Goal: Information Seeking & Learning: Learn about a topic

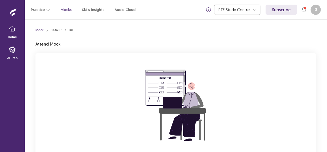
scroll to position [50, 0]
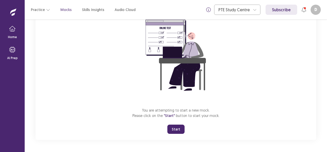
click at [180, 128] on button "Start" at bounding box center [175, 129] width 17 height 9
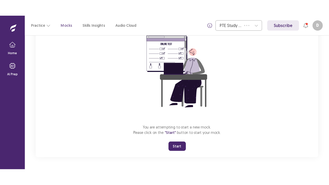
scroll to position [18, 0]
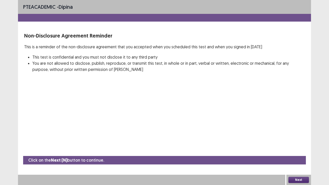
click at [296, 152] on button "Next" at bounding box center [298, 180] width 21 height 6
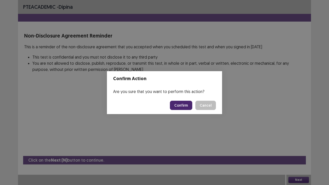
click at [186, 106] on button "Confirm" at bounding box center [181, 105] width 22 height 9
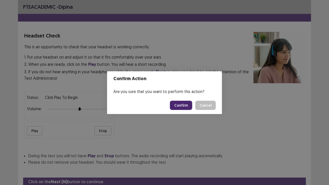
scroll to position [19, 0]
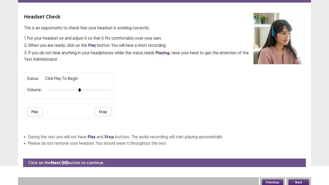
click at [32, 108] on button "Play" at bounding box center [34, 111] width 15 height 9
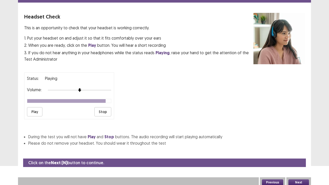
click at [303, 152] on button "Next" at bounding box center [298, 182] width 21 height 6
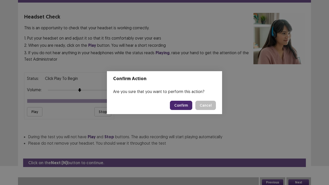
click at [183, 107] on button "Confirm" at bounding box center [181, 105] width 22 height 9
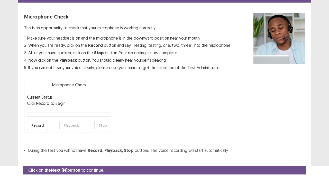
scroll to position [28, 0]
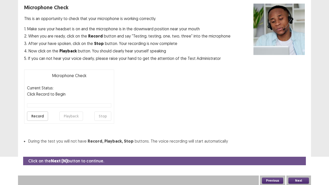
click at [303, 152] on button "Next" at bounding box center [298, 180] width 21 height 6
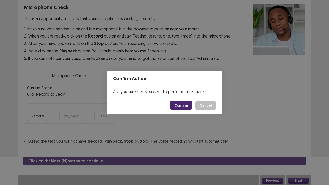
click at [178, 106] on button "Confirm" at bounding box center [181, 105] width 22 height 9
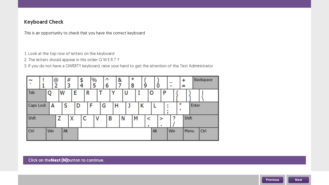
click at [300, 152] on button "Next" at bounding box center [298, 180] width 21 height 6
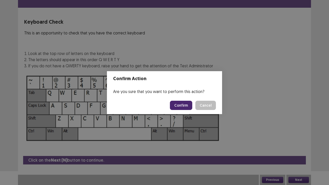
click at [179, 104] on button "Confirm" at bounding box center [181, 105] width 22 height 9
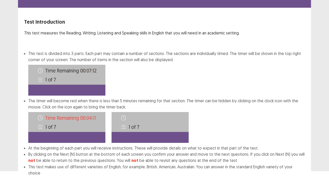
scroll to position [40, 0]
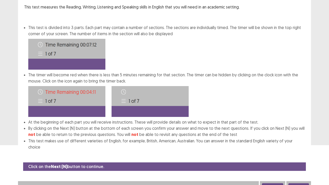
click at [297, 152] on button "Next" at bounding box center [298, 186] width 21 height 6
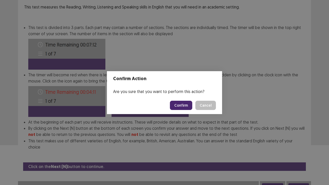
click at [183, 102] on button "Confirm" at bounding box center [181, 105] width 22 height 9
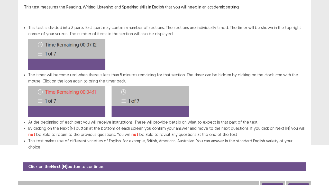
scroll to position [0, 0]
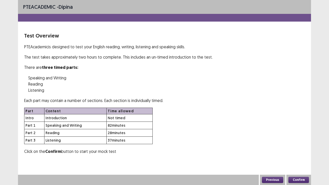
click at [305, 152] on button "Confirm" at bounding box center [298, 180] width 21 height 6
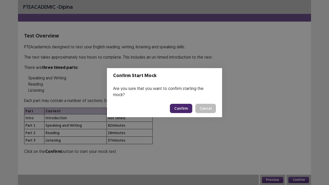
click at [180, 106] on button "Confirm" at bounding box center [181, 108] width 22 height 9
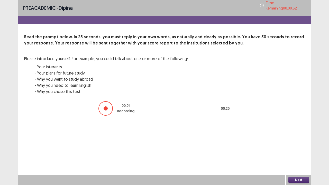
click at [300, 152] on button "Next" at bounding box center [298, 180] width 21 height 6
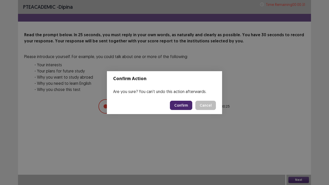
click at [179, 106] on button "Confirm" at bounding box center [181, 105] width 22 height 9
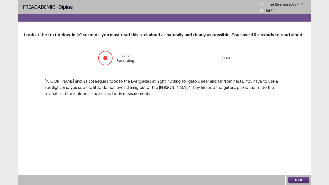
click at [297, 152] on button "Next" at bounding box center [298, 180] width 21 height 6
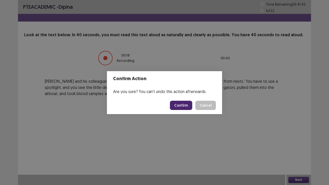
click at [185, 106] on button "Confirm" at bounding box center [181, 105] width 22 height 9
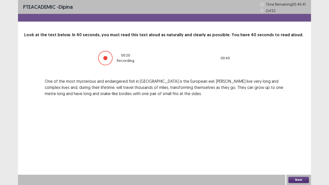
click at [297, 152] on button "Next" at bounding box center [298, 180] width 21 height 6
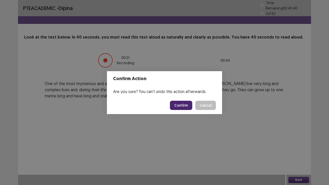
click at [181, 107] on button "Confirm" at bounding box center [181, 105] width 22 height 9
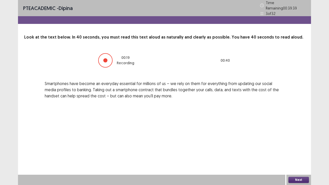
click at [295, 152] on button "Next" at bounding box center [298, 180] width 21 height 6
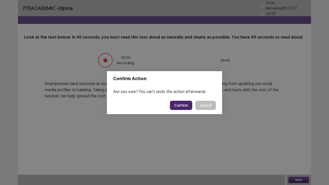
click at [184, 106] on button "Confirm" at bounding box center [181, 105] width 22 height 9
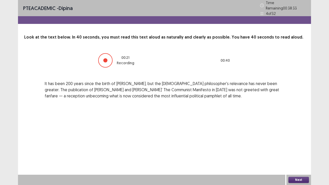
click at [306, 152] on button "Next" at bounding box center [298, 180] width 21 height 6
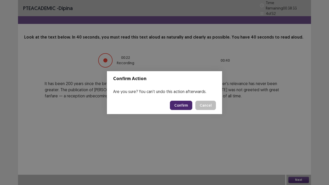
click at [187, 107] on button "Confirm" at bounding box center [181, 105] width 22 height 9
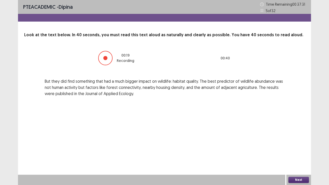
click at [303, 152] on button "Next" at bounding box center [298, 180] width 21 height 6
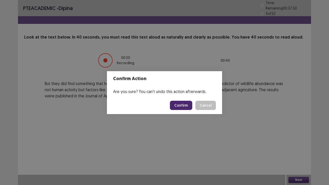
click at [186, 105] on button "Confirm" at bounding box center [181, 105] width 22 height 9
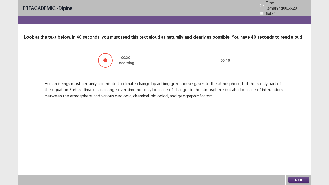
click at [295, 152] on button "Next" at bounding box center [298, 180] width 21 height 6
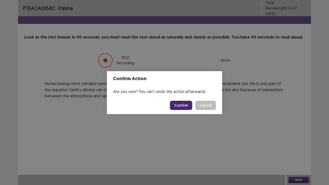
click at [181, 105] on button "Confirm" at bounding box center [181, 105] width 22 height 9
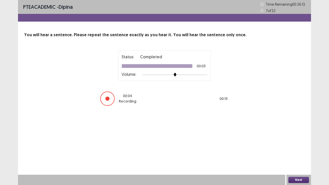
click at [299, 152] on button "Next" at bounding box center [298, 180] width 21 height 6
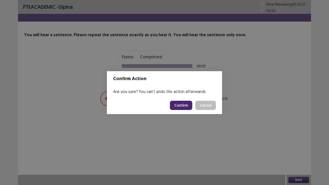
click at [182, 107] on button "Confirm" at bounding box center [181, 105] width 22 height 9
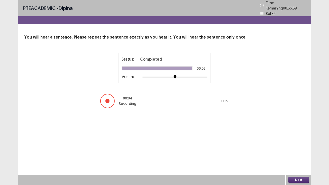
click at [293, 152] on button "Next" at bounding box center [298, 180] width 21 height 6
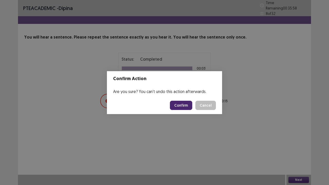
click at [176, 103] on button "Confirm" at bounding box center [181, 105] width 22 height 9
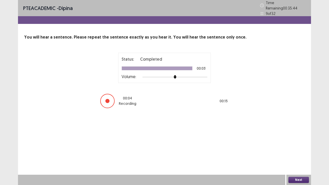
click at [291, 152] on button "Next" at bounding box center [298, 180] width 21 height 6
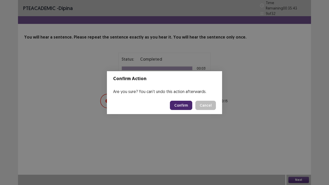
click at [183, 109] on button "Confirm" at bounding box center [181, 105] width 22 height 9
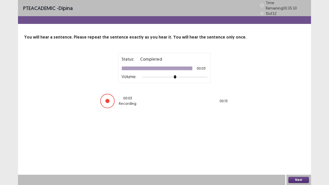
click at [296, 152] on button "Next" at bounding box center [298, 180] width 21 height 6
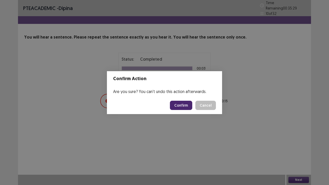
click at [184, 108] on button "Confirm" at bounding box center [181, 105] width 22 height 9
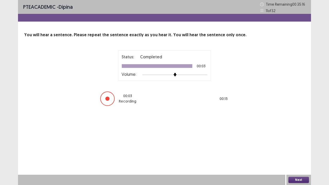
click at [298, 152] on button "Next" at bounding box center [298, 180] width 21 height 6
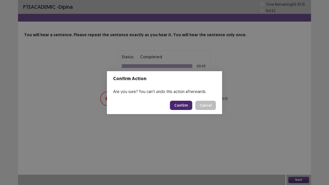
click at [182, 107] on button "Confirm" at bounding box center [181, 105] width 22 height 9
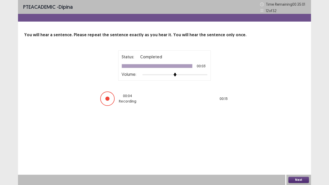
click at [303, 152] on button "Next" at bounding box center [298, 180] width 21 height 6
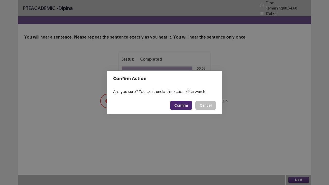
click at [182, 107] on button "Confirm" at bounding box center [181, 105] width 22 height 9
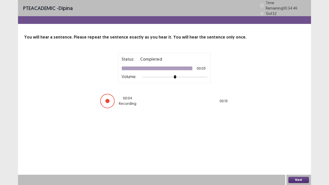
click at [300, 152] on button "Next" at bounding box center [298, 180] width 21 height 6
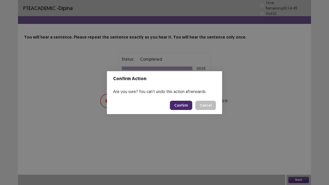
click at [180, 102] on button "Confirm" at bounding box center [181, 105] width 22 height 9
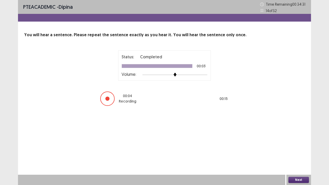
click at [308, 152] on div "Next" at bounding box center [298, 180] width 25 height 10
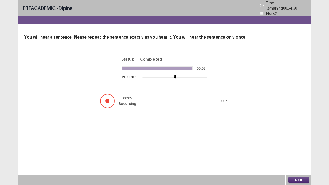
click at [304, 152] on button "Next" at bounding box center [298, 180] width 21 height 6
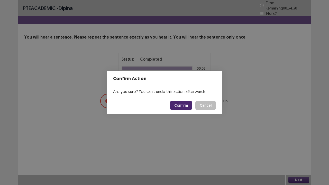
click at [180, 104] on button "Confirm" at bounding box center [181, 105] width 22 height 9
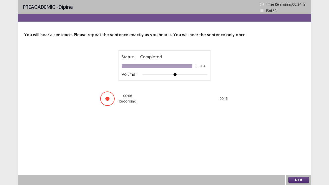
drag, startPoint x: 305, startPoint y: 179, endPoint x: 301, endPoint y: 180, distance: 3.8
click at [301, 152] on button "Next" at bounding box center [298, 180] width 21 height 6
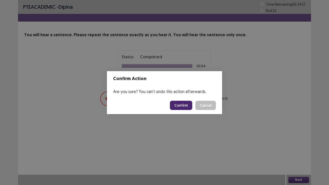
click at [185, 108] on button "Confirm" at bounding box center [181, 105] width 22 height 9
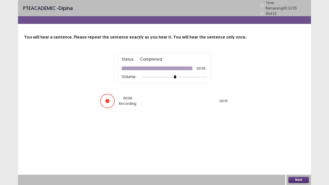
click at [300, 152] on button "Next" at bounding box center [298, 180] width 21 height 6
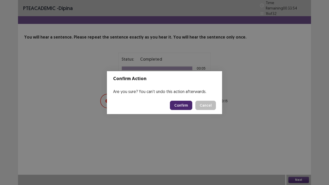
click at [178, 105] on button "Confirm" at bounding box center [181, 105] width 22 height 9
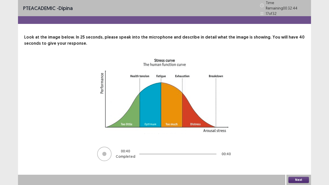
click at [296, 152] on button "Next" at bounding box center [298, 180] width 21 height 6
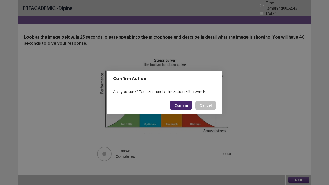
click at [178, 106] on button "Confirm" at bounding box center [181, 105] width 22 height 9
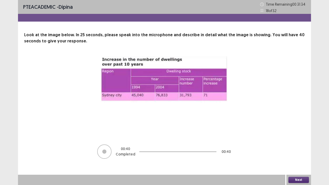
click at [296, 152] on button "Next" at bounding box center [298, 180] width 21 height 6
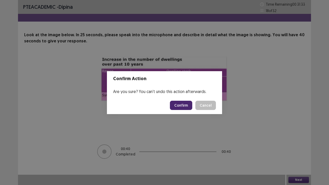
click at [184, 105] on button "Confirm" at bounding box center [181, 105] width 22 height 9
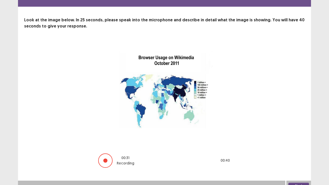
scroll to position [21, 0]
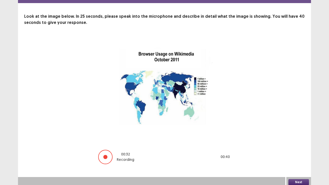
click at [300, 152] on button "Next" at bounding box center [298, 182] width 21 height 6
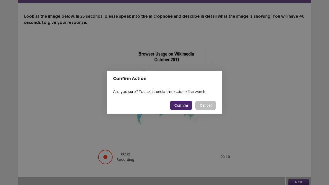
click at [182, 109] on button "Confirm" at bounding box center [181, 105] width 22 height 9
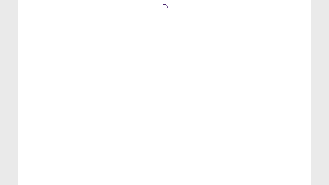
scroll to position [0, 0]
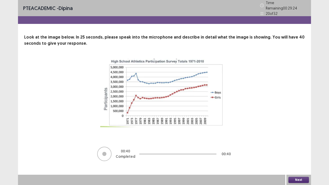
click at [294, 152] on button "Next" at bounding box center [298, 180] width 21 height 6
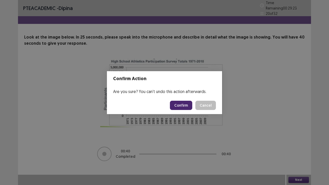
click at [181, 104] on button "Confirm" at bounding box center [181, 105] width 22 height 9
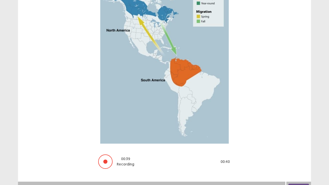
scroll to position [84, 0]
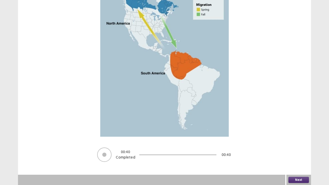
click at [301, 152] on button "Next" at bounding box center [298, 180] width 21 height 6
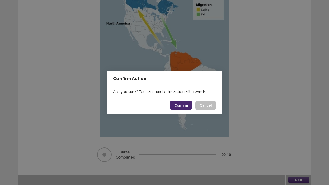
click at [182, 108] on button "Confirm" at bounding box center [181, 105] width 22 height 9
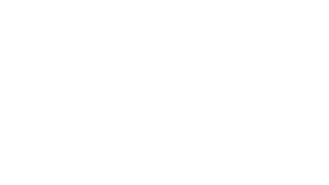
scroll to position [0, 0]
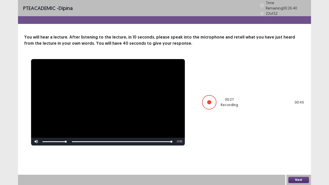
click at [302, 152] on button "Next" at bounding box center [298, 180] width 21 height 6
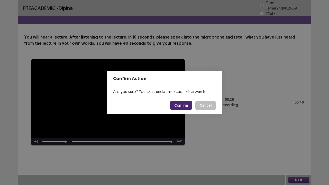
click at [183, 106] on button "Confirm" at bounding box center [181, 105] width 22 height 9
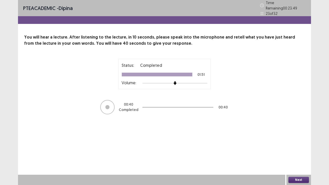
click at [296, 152] on button "Next" at bounding box center [298, 180] width 21 height 6
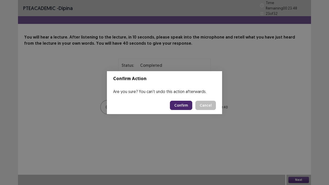
click at [184, 102] on button "Confirm" at bounding box center [181, 105] width 22 height 9
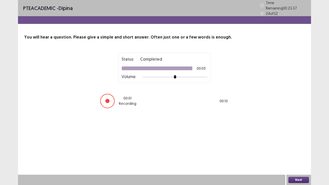
click at [298, 152] on button "Next" at bounding box center [298, 180] width 21 height 6
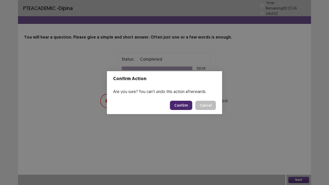
click at [181, 103] on button "Confirm" at bounding box center [181, 105] width 22 height 9
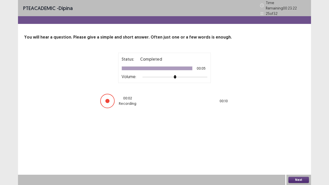
click at [296, 152] on button "Next" at bounding box center [298, 180] width 21 height 6
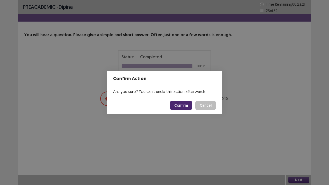
click at [175, 106] on button "Confirm" at bounding box center [181, 105] width 22 height 9
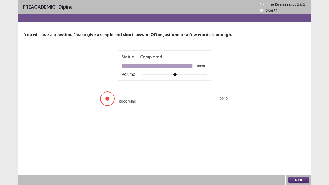
click at [298, 152] on button "Next" at bounding box center [298, 180] width 21 height 6
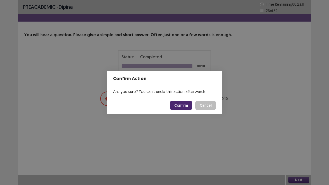
click at [179, 104] on button "Confirm" at bounding box center [181, 105] width 22 height 9
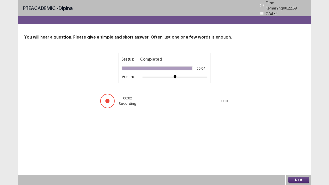
click at [299, 152] on button "Next" at bounding box center [298, 180] width 21 height 6
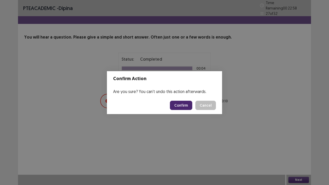
click at [181, 103] on button "Confirm" at bounding box center [181, 105] width 22 height 9
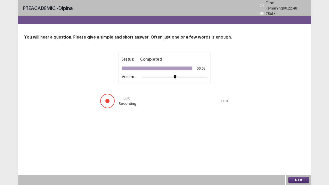
click at [296, 152] on button "Next" at bounding box center [298, 180] width 21 height 6
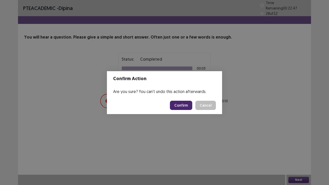
click at [183, 104] on button "Confirm" at bounding box center [181, 105] width 22 height 9
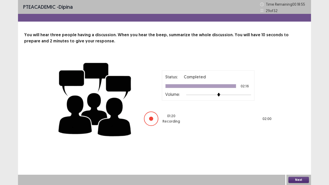
click at [298, 152] on button "Next" at bounding box center [298, 180] width 21 height 6
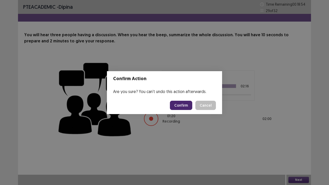
click at [183, 105] on button "Confirm" at bounding box center [181, 105] width 22 height 9
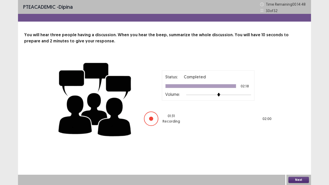
click at [294, 152] on button "Next" at bounding box center [298, 180] width 21 height 6
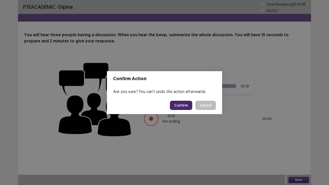
click at [179, 105] on button "Confirm" at bounding box center [181, 105] width 22 height 9
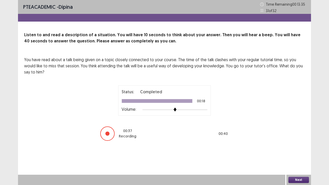
click at [296, 152] on button "Next" at bounding box center [298, 180] width 21 height 6
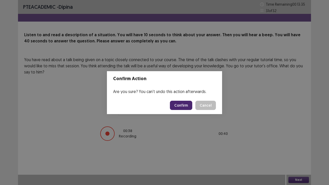
click at [183, 105] on button "Confirm" at bounding box center [181, 105] width 22 height 9
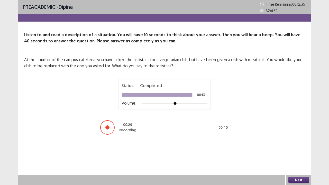
click at [292, 152] on button "Next" at bounding box center [298, 180] width 21 height 6
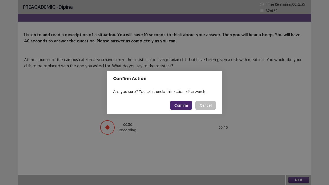
click at [185, 103] on button "Confirm" at bounding box center [181, 105] width 22 height 9
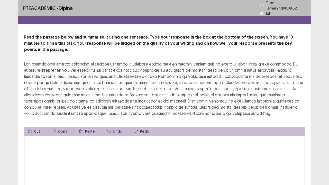
click at [44, 139] on textarea at bounding box center [164, 164] width 280 height 56
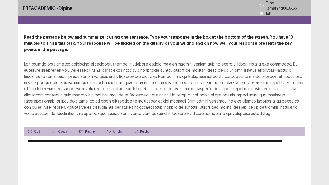
click at [188, 136] on textarea "**********" at bounding box center [164, 164] width 280 height 56
click at [67, 137] on textarea "**********" at bounding box center [164, 164] width 280 height 56
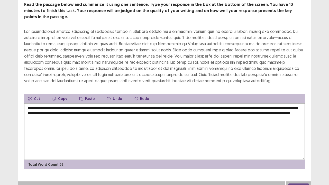
scroll to position [31, 0]
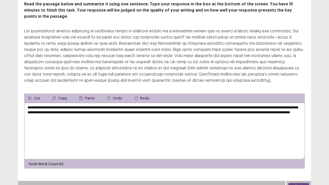
type textarea "**********"
click at [293, 152] on button "Next" at bounding box center [298, 186] width 21 height 6
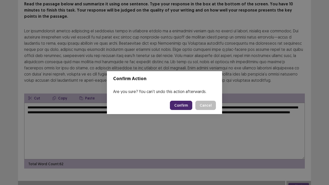
click at [181, 104] on button "Confirm" at bounding box center [181, 105] width 22 height 9
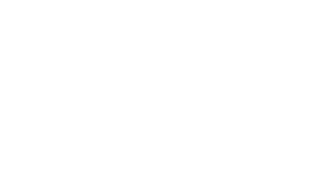
scroll to position [0, 0]
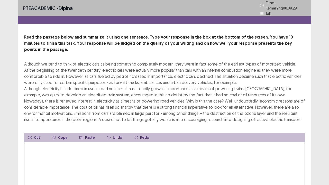
click at [34, 142] on textarea at bounding box center [164, 170] width 280 height 56
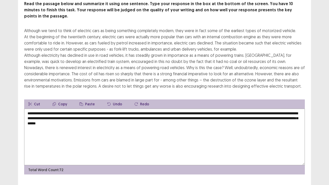
scroll to position [37, 0]
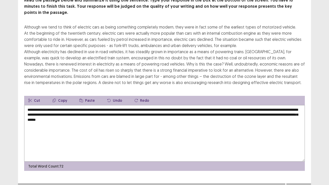
type textarea "**********"
click at [299, 152] on button "Next" at bounding box center [298, 188] width 21 height 6
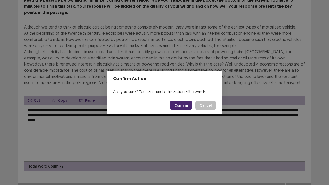
click at [184, 106] on button "Confirm" at bounding box center [181, 105] width 22 height 9
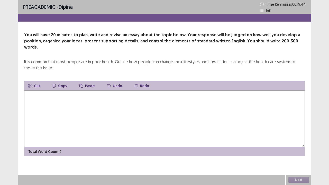
click at [64, 107] on textarea at bounding box center [164, 118] width 280 height 56
click at [42, 95] on textarea at bounding box center [164, 118] width 280 height 56
type textarea "*"
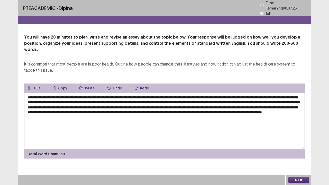
drag, startPoint x: 70, startPoint y: 88, endPoint x: 177, endPoint y: 88, distance: 107.6
click at [177, 93] on textarea "**********" at bounding box center [164, 121] width 280 height 56
click at [59, 83] on button "Copy" at bounding box center [59, 87] width 23 height 9
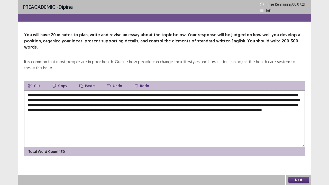
click at [91, 114] on textarea "**********" at bounding box center [164, 118] width 280 height 56
click at [85, 81] on button "Paste" at bounding box center [87, 85] width 24 height 9
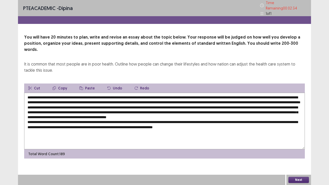
drag, startPoint x: 127, startPoint y: 88, endPoint x: 176, endPoint y: 89, distance: 48.8
click at [176, 93] on textarea at bounding box center [164, 121] width 280 height 56
click at [231, 123] on textarea at bounding box center [164, 121] width 280 height 56
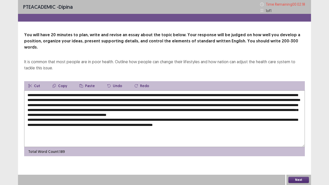
drag, startPoint x: 75, startPoint y: 93, endPoint x: 165, endPoint y: 94, distance: 89.8
click at [166, 94] on textarea at bounding box center [164, 118] width 280 height 56
click at [57, 81] on button "Copy" at bounding box center [59, 85] width 23 height 9
click at [231, 123] on textarea at bounding box center [164, 118] width 280 height 56
click at [84, 81] on button "Paste" at bounding box center [87, 85] width 24 height 9
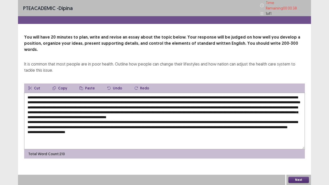
drag, startPoint x: 274, startPoint y: 88, endPoint x: 167, endPoint y: 94, distance: 106.9
click at [167, 94] on textarea at bounding box center [164, 121] width 280 height 56
click at [61, 83] on button "Copy" at bounding box center [59, 87] width 23 height 9
click at [74, 133] on textarea at bounding box center [164, 121] width 280 height 56
click at [84, 83] on button "Paste" at bounding box center [87, 87] width 24 height 9
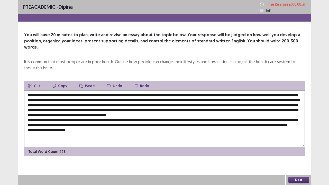
click at [238, 133] on textarea at bounding box center [164, 118] width 280 height 56
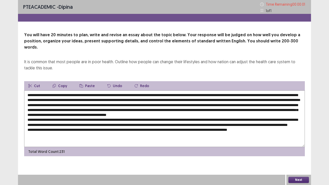
type textarea "**********"
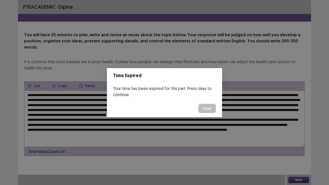
click at [206, 108] on button "Okay" at bounding box center [206, 108] width 17 height 9
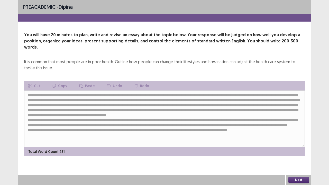
click at [294, 152] on button "Next" at bounding box center [298, 180] width 21 height 6
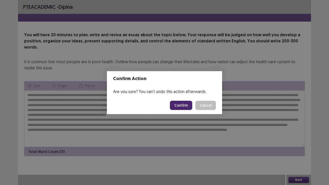
click at [178, 106] on button "Confirm" at bounding box center [181, 105] width 22 height 9
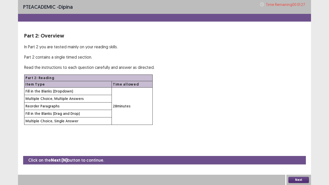
click at [299, 152] on button "Next" at bounding box center [298, 180] width 21 height 6
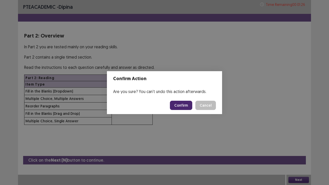
click at [178, 106] on button "Confirm" at bounding box center [181, 105] width 22 height 9
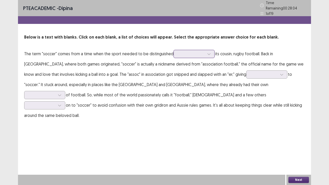
click at [196, 51] on div at bounding box center [191, 53] width 27 height 5
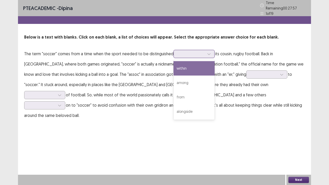
click at [197, 68] on div "within" at bounding box center [193, 68] width 41 height 14
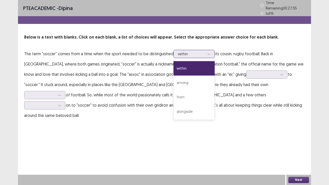
click at [191, 54] on div at bounding box center [191, 53] width 27 height 5
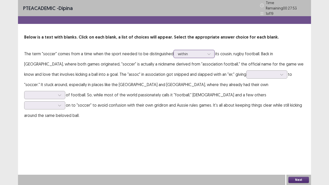
click at [190, 54] on div at bounding box center [191, 53] width 27 height 5
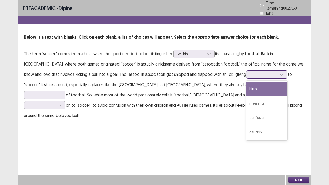
click at [250, 72] on div at bounding box center [263, 74] width 27 height 5
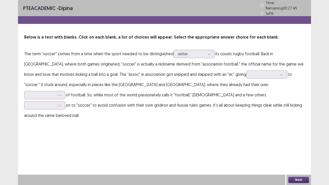
click at [272, 64] on p "The term "soccer" comes from a time when the sport needed to be distinguished w…" at bounding box center [164, 85] width 280 height 72
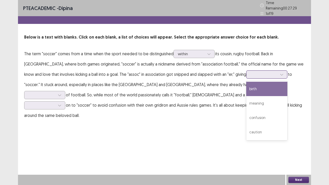
click at [250, 72] on div at bounding box center [263, 74] width 27 height 5
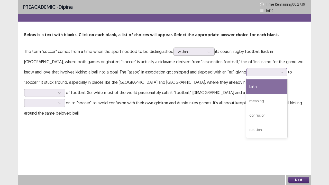
click at [246, 89] on div "birth" at bounding box center [266, 86] width 41 height 14
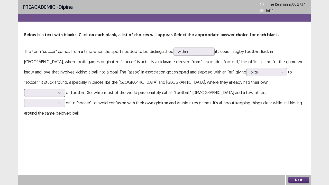
click at [55, 90] on div at bounding box center [41, 92] width 27 height 5
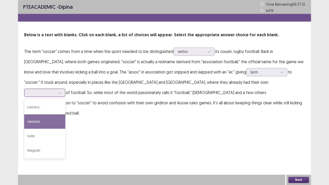
click at [65, 114] on div "versions" at bounding box center [44, 121] width 41 height 14
click at [55, 90] on div at bounding box center [41, 92] width 27 height 5
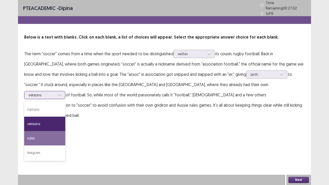
click at [65, 131] on div "rules" at bounding box center [44, 138] width 41 height 14
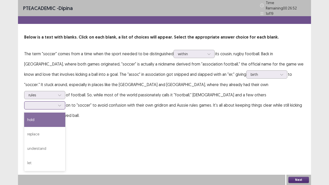
click at [55, 103] on div at bounding box center [41, 105] width 27 height 5
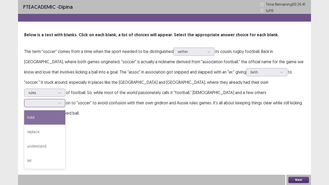
click at [65, 110] on div "hold" at bounding box center [44, 117] width 41 height 14
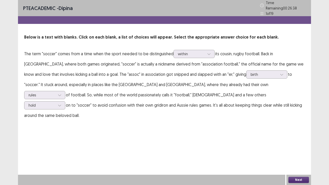
drag, startPoint x: 296, startPoint y: 183, endPoint x: 266, endPoint y: 177, distance: 30.9
click at [296, 152] on div "Next" at bounding box center [298, 180] width 25 height 10
click at [292, 152] on button "Next" at bounding box center [298, 180] width 21 height 6
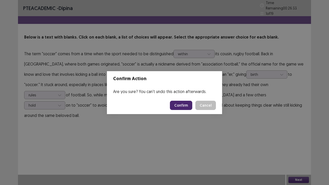
click at [180, 105] on button "Confirm" at bounding box center [181, 105] width 22 height 9
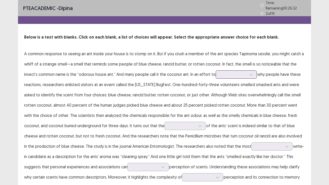
scroll to position [26, 0]
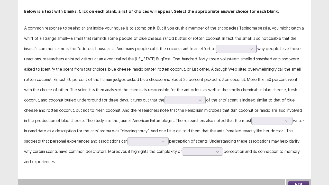
click at [237, 47] on div at bounding box center [233, 48] width 27 height 5
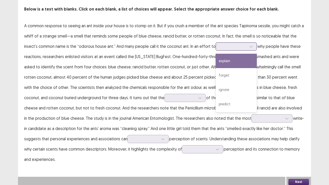
click at [228, 62] on div "explain" at bounding box center [235, 61] width 41 height 14
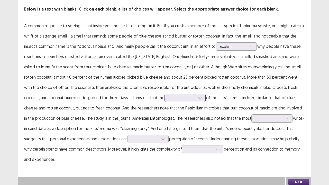
click at [169, 97] on div at bounding box center [182, 97] width 27 height 5
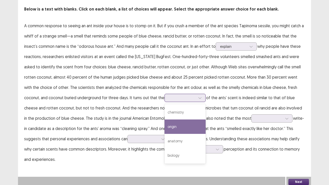
drag, startPoint x: 153, startPoint y: 127, endPoint x: 180, endPoint y: 110, distance: 31.0
click at [164, 127] on div "origin" at bounding box center [184, 126] width 41 height 14
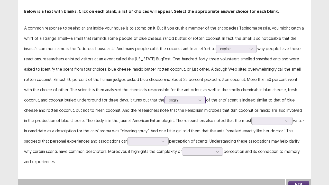
click at [169, 98] on div at bounding box center [182, 100] width 27 height 5
click at [129, 96] on p "A common response to seeing an ant inside your house is to stomp on it. But if …" at bounding box center [164, 95] width 280 height 144
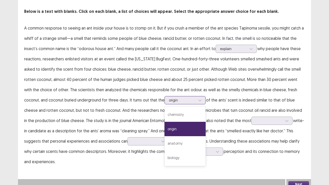
click at [176, 100] on div at bounding box center [182, 100] width 27 height 5
click at [213, 102] on p "A common response to seeing an ant inside your house is to stomp on it. But if …" at bounding box center [164, 95] width 280 height 144
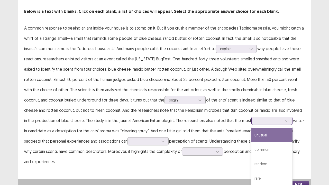
click at [256, 118] on div at bounding box center [268, 120] width 27 height 5
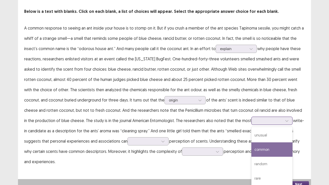
click at [261, 149] on div "common" at bounding box center [271, 149] width 41 height 14
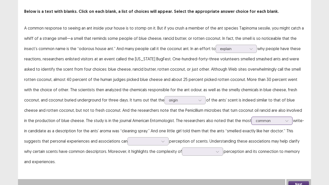
scroll to position [28, 0]
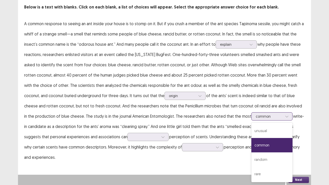
click at [258, 115] on div at bounding box center [268, 116] width 27 height 5
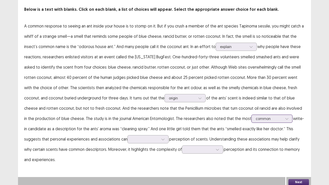
click at [258, 116] on div at bounding box center [268, 118] width 27 height 5
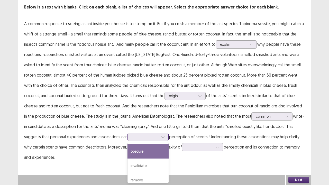
click at [132, 136] on div at bounding box center [145, 136] width 27 height 5
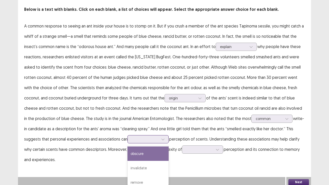
click at [132, 152] on div "obscure" at bounding box center [147, 153] width 41 height 14
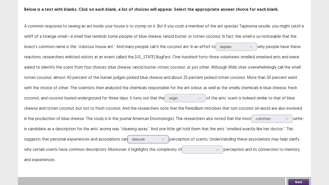
drag, startPoint x: 134, startPoint y: 132, endPoint x: 138, endPoint y: 137, distance: 7.0
click at [135, 133] on p "A common response to seeing an ant inside your house is to stomp on it. But if …" at bounding box center [164, 93] width 280 height 144
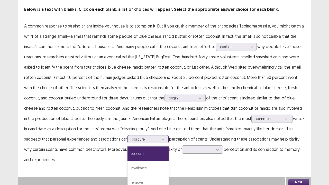
click at [139, 138] on div at bounding box center [145, 139] width 27 height 5
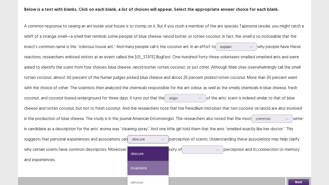
click at [145, 152] on div "invalidate" at bounding box center [147, 168] width 41 height 14
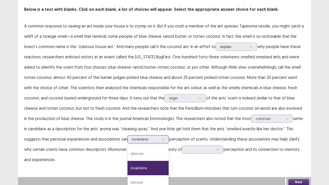
click at [132, 137] on div at bounding box center [145, 139] width 27 height 5
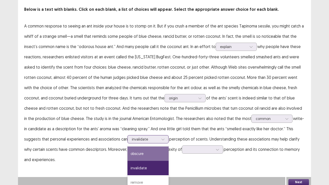
click at [133, 152] on div "obscure" at bounding box center [147, 153] width 41 height 14
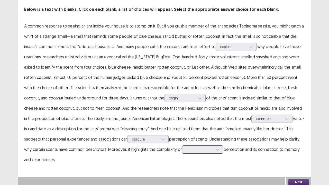
scroll to position [55, 0]
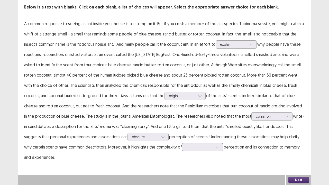
click at [185, 147] on div at bounding box center [202, 147] width 41 height 8
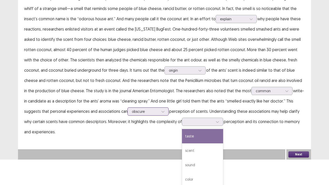
scroll to position [28, 0]
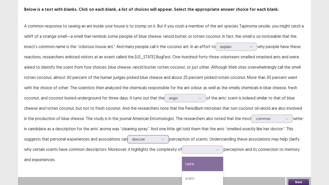
click at [127, 111] on p "A common response to seeing an ant inside your house is to stomp on it. But if …" at bounding box center [164, 93] width 280 height 144
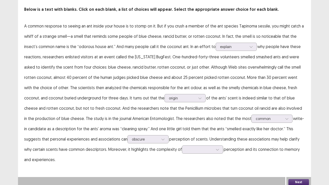
drag, startPoint x: 253, startPoint y: 150, endPoint x: 216, endPoint y: 147, distance: 37.1
click at [251, 149] on p "A common response to seeing an ant inside your house is to stomp on it. But if …" at bounding box center [164, 93] width 280 height 144
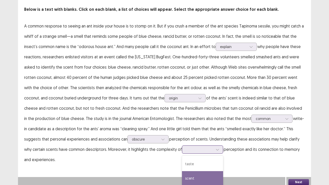
scroll to position [55, 0]
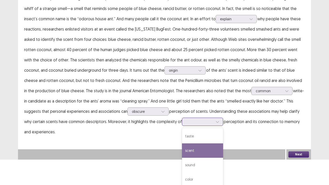
click at [191, 126] on div "4 results available. Use Up and Down to choose options, press Enter to select t…" at bounding box center [202, 122] width 41 height 8
click at [182, 152] on div "scent" at bounding box center [202, 150] width 41 height 14
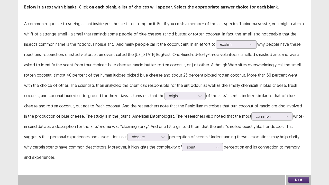
click at [297, 152] on button "Next" at bounding box center [298, 180] width 21 height 6
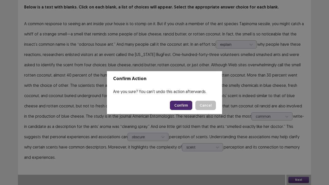
click at [181, 106] on button "Confirm" at bounding box center [181, 105] width 22 height 9
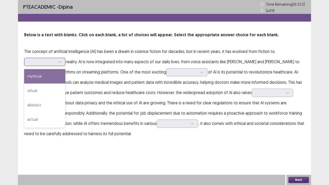
click at [53, 61] on div at bounding box center [41, 61] width 27 height 5
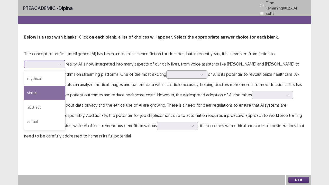
click at [55, 95] on div "virtual" at bounding box center [44, 93] width 41 height 14
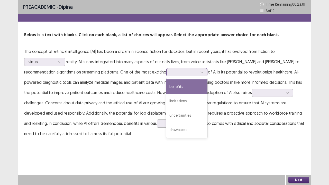
click at [198, 73] on div at bounding box center [202, 72] width 8 height 8
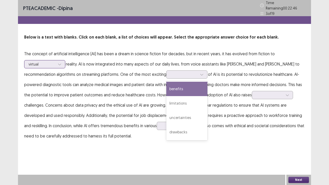
click at [54, 62] on div at bounding box center [41, 64] width 27 height 5
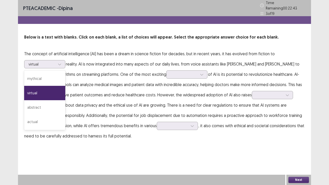
click at [111, 85] on p "The concept of artificial intelligence (AI) has been a dream in science fiction…" at bounding box center [164, 95] width 280 height 92
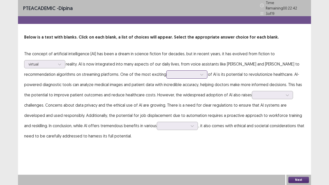
drag, startPoint x: 155, startPoint y: 71, endPoint x: 144, endPoint y: 74, distance: 10.9
click at [170, 72] on div at bounding box center [183, 74] width 27 height 5
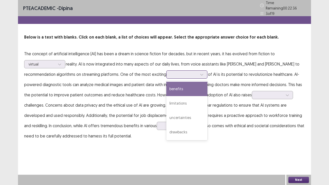
click at [166, 90] on div "benefits" at bounding box center [186, 89] width 41 height 14
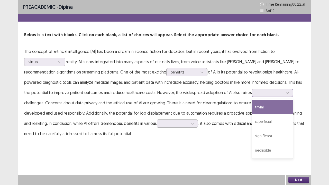
click at [256, 91] on div at bounding box center [269, 92] width 27 height 5
click at [252, 109] on div "trivial" at bounding box center [272, 107] width 41 height 14
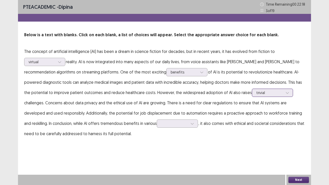
click at [256, 92] on div at bounding box center [269, 92] width 27 height 5
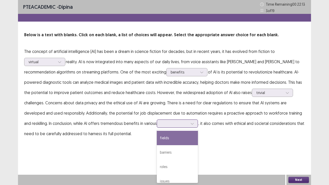
click at [161, 122] on div at bounding box center [174, 123] width 27 height 5
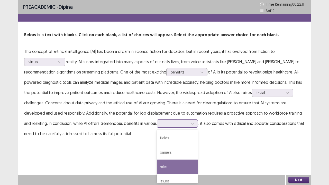
click at [157, 152] on div "roles" at bounding box center [177, 166] width 41 height 14
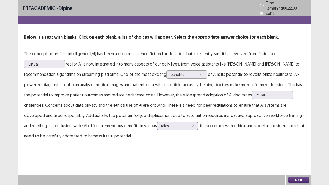
click at [161, 123] on div at bounding box center [174, 125] width 27 height 5
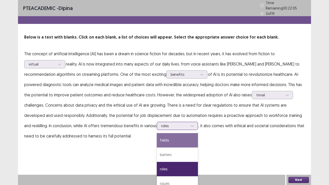
click at [157, 141] on div "fields" at bounding box center [177, 140] width 41 height 14
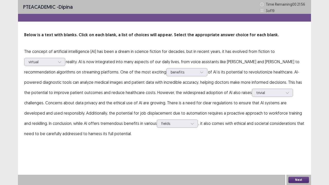
click at [297, 152] on button "Next" at bounding box center [298, 180] width 21 height 6
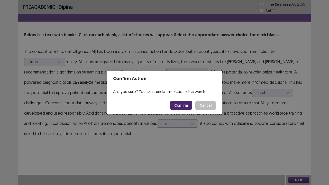
click at [180, 105] on button "Confirm" at bounding box center [181, 105] width 22 height 9
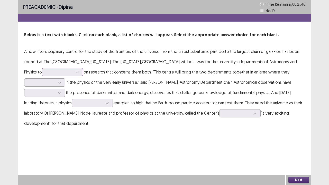
click at [75, 71] on icon at bounding box center [77, 72] width 4 height 4
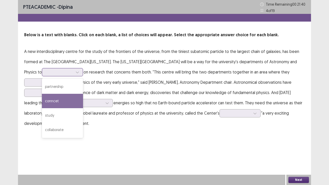
click at [42, 98] on div "conncet" at bounding box center [62, 101] width 41 height 14
click at [52, 71] on div at bounding box center [59, 72] width 27 height 5
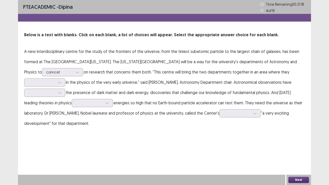
click at [115, 145] on div "PTE academic - dipina Time Remaining 00 : 21 : 18 4 of 19 Below is a text with …" at bounding box center [164, 92] width 293 height 185
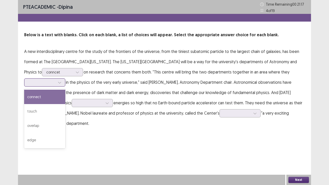
click at [58, 82] on icon at bounding box center [60, 83] width 4 height 4
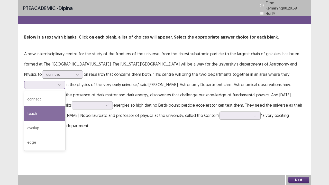
click at [59, 116] on div "touch" at bounding box center [44, 113] width 41 height 14
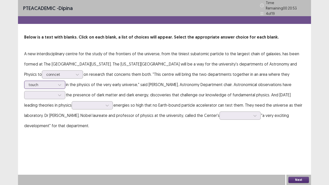
click at [41, 82] on div at bounding box center [41, 84] width 27 height 5
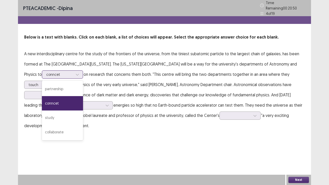
click at [46, 72] on div at bounding box center [59, 74] width 27 height 5
click at [53, 131] on div "collaborate" at bounding box center [62, 132] width 41 height 14
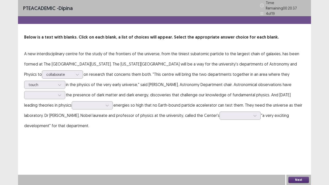
click at [58, 67] on p "A new interdisciplinary centre for the study of the frontiers of the universe, …" at bounding box center [164, 90] width 280 height 82
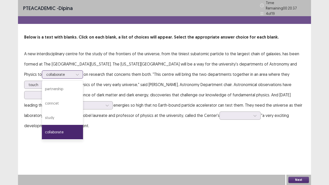
click at [73, 71] on div at bounding box center [77, 75] width 8 height 8
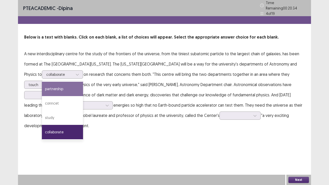
click at [89, 139] on div "PTE academic - dipina Time Remaining 00 : 20 : 34 4 of 19 Below is a text with …" at bounding box center [164, 92] width 293 height 185
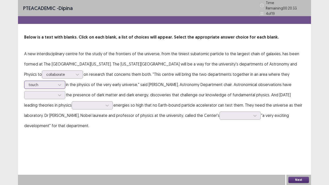
click at [34, 82] on div at bounding box center [41, 84] width 27 height 5
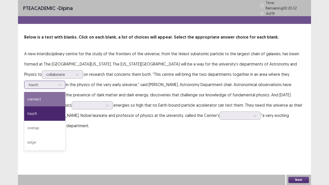
click at [50, 99] on div "connect" at bounding box center [44, 99] width 41 height 14
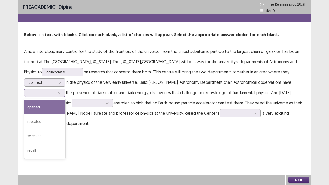
click at [57, 89] on div at bounding box center [60, 93] width 8 height 8
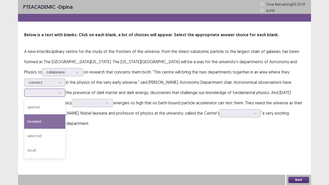
click at [38, 125] on div "revealed" at bounding box center [44, 121] width 41 height 14
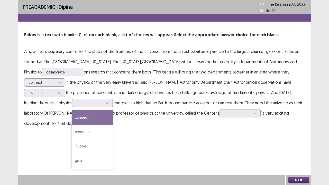
click at [94, 104] on div at bounding box center [89, 102] width 27 height 5
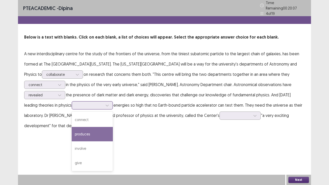
click at [94, 130] on div "produces" at bounding box center [92, 134] width 41 height 14
click at [95, 104] on div at bounding box center [89, 105] width 27 height 5
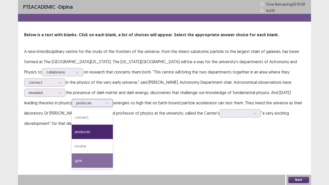
click at [98, 152] on div "give" at bounding box center [92, 160] width 41 height 14
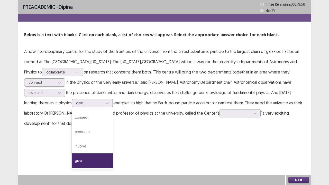
click at [98, 100] on div at bounding box center [89, 102] width 27 height 5
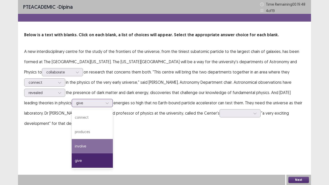
click at [97, 146] on div "involve" at bounding box center [92, 146] width 41 height 14
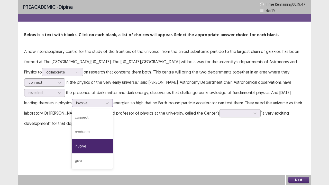
click at [106, 104] on icon at bounding box center [107, 103] width 4 height 4
click at [99, 130] on div "produces" at bounding box center [92, 131] width 41 height 14
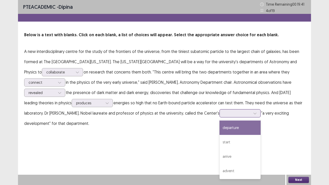
click at [241, 114] on div at bounding box center [237, 113] width 27 height 5
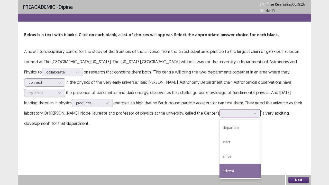
click at [231, 152] on div "advent" at bounding box center [239, 171] width 41 height 14
click at [243, 117] on div "advent" at bounding box center [237, 113] width 27 height 8
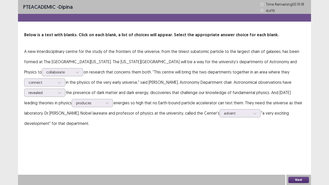
click at [285, 142] on div "PTE academic - dipina Time Remaining 00 : 19 : 18 4 of 19 Below is a text with …" at bounding box center [164, 92] width 293 height 185
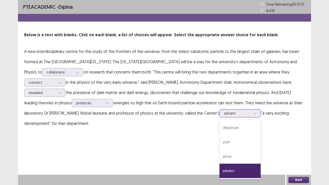
click at [232, 114] on div at bounding box center [237, 113] width 27 height 5
click at [235, 152] on div "advent" at bounding box center [239, 171] width 41 height 14
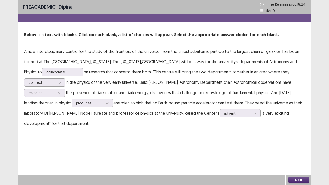
click at [297, 152] on button "Next" at bounding box center [298, 180] width 21 height 6
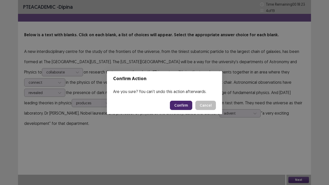
click at [177, 105] on button "Confirm" at bounding box center [181, 105] width 22 height 9
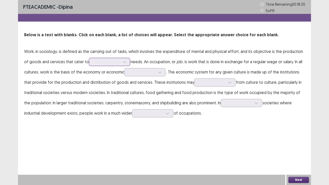
click at [106, 62] on div at bounding box center [106, 61] width 27 height 5
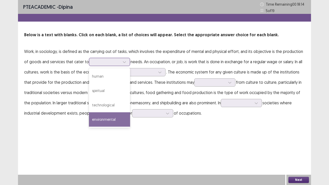
click at [108, 119] on div "environmental" at bounding box center [109, 119] width 41 height 14
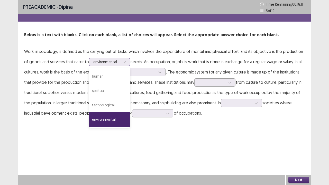
click at [120, 61] on div at bounding box center [124, 62] width 8 height 8
click at [98, 77] on div "human" at bounding box center [109, 76] width 41 height 14
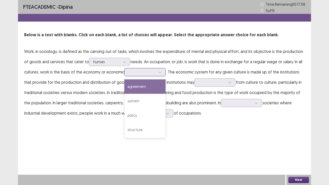
click at [146, 72] on div at bounding box center [142, 72] width 27 height 5
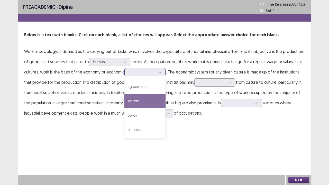
click at [143, 102] on div "system" at bounding box center [144, 101] width 41 height 14
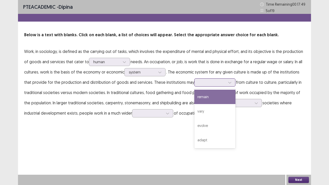
drag, startPoint x: 223, startPoint y: 82, endPoint x: 198, endPoint y: 86, distance: 25.5
click at [223, 82] on div at bounding box center [211, 82] width 27 height 5
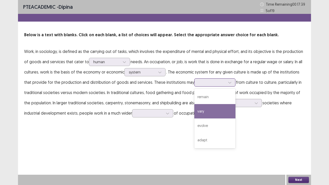
click at [213, 110] on div "vary" at bounding box center [214, 111] width 41 height 14
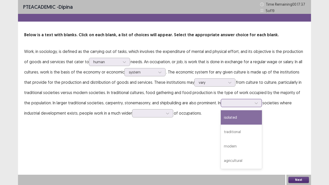
click at [243, 103] on div at bounding box center [238, 102] width 27 height 5
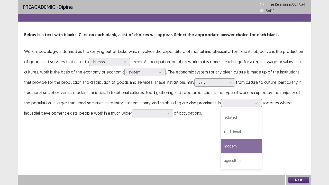
click at [241, 147] on div "modern" at bounding box center [240, 146] width 41 height 14
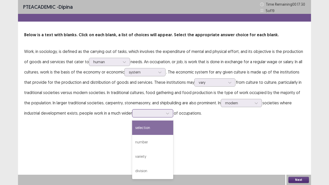
click at [137, 112] on div at bounding box center [149, 113] width 27 height 5
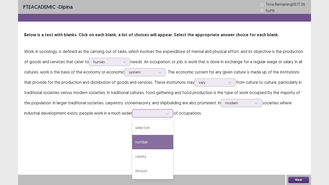
click at [132, 141] on div "number" at bounding box center [152, 142] width 41 height 14
click at [143, 113] on div at bounding box center [149, 113] width 27 height 5
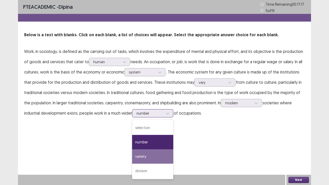
click at [146, 152] on div "variety" at bounding box center [152, 156] width 41 height 14
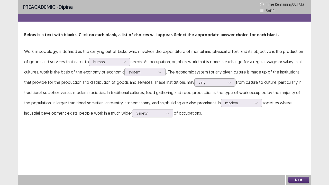
click at [286, 152] on div "Next" at bounding box center [298, 180] width 25 height 10
click at [299, 152] on button "Next" at bounding box center [298, 180] width 21 height 6
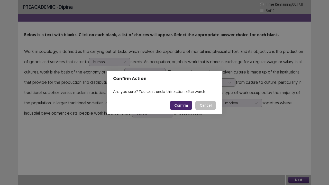
click at [178, 105] on button "Confirm" at bounding box center [181, 105] width 22 height 9
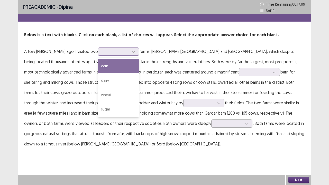
click at [102, 54] on div at bounding box center [115, 51] width 27 height 5
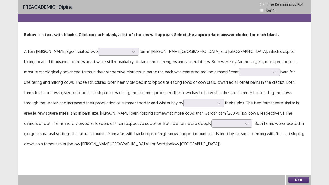
click at [148, 63] on p "A few [PERSON_NAME] ago, I visited two farms, [PERSON_NAME][GEOGRAPHIC_DATA] an…" at bounding box center [164, 97] width 280 height 103
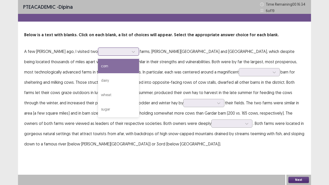
click at [104, 53] on div at bounding box center [115, 51] width 27 height 5
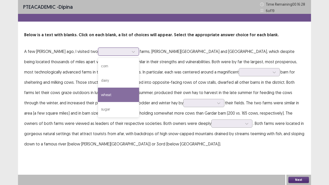
click at [101, 96] on div "wheat" at bounding box center [118, 95] width 41 height 14
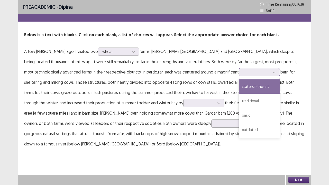
click at [243, 72] on div at bounding box center [256, 72] width 27 height 5
click at [238, 87] on div "state-of-the-art" at bounding box center [258, 86] width 41 height 14
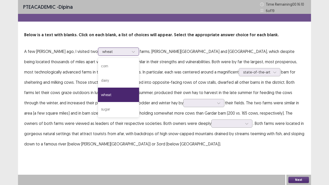
click at [109, 48] on div "wheat" at bounding box center [115, 52] width 27 height 8
drag, startPoint x: 108, startPoint y: 82, endPoint x: 114, endPoint y: 89, distance: 9.3
click at [108, 83] on div "dairy" at bounding box center [118, 80] width 41 height 14
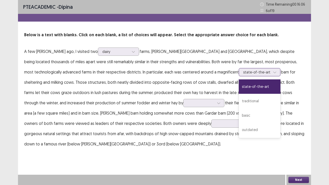
click at [243, 72] on div at bounding box center [256, 72] width 27 height 5
click at [238, 101] on div "traditional" at bounding box center [259, 101] width 42 height 14
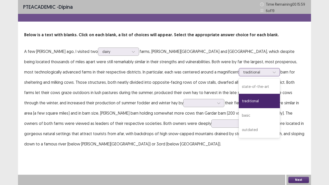
click at [243, 71] on div at bounding box center [256, 72] width 27 height 5
click at [238, 101] on div "traditional" at bounding box center [258, 101] width 41 height 14
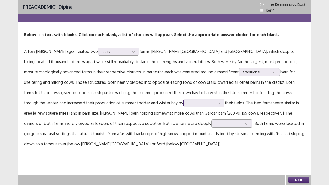
click at [187, 101] on div at bounding box center [200, 102] width 27 height 5
click at [185, 111] on p "A few [PERSON_NAME] ago, I visited two dairy farms, [PERSON_NAME][GEOGRAPHIC_DA…" at bounding box center [164, 97] width 280 height 103
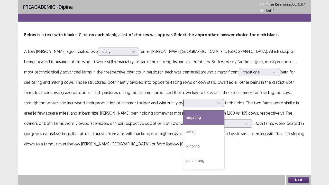
click at [187, 102] on div at bounding box center [200, 102] width 27 height 5
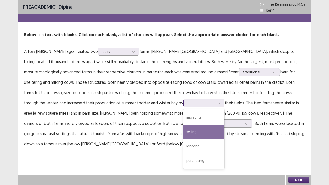
click at [183, 131] on div "selling" at bounding box center [203, 131] width 41 height 14
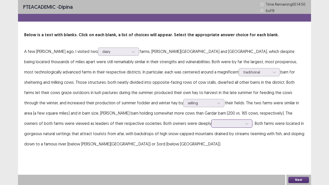
click at [215, 123] on div at bounding box center [228, 123] width 27 height 5
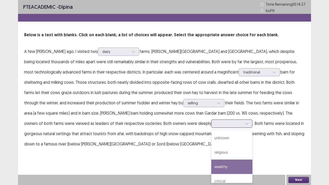
click at [211, 152] on div "wealthy" at bounding box center [231, 166] width 41 height 14
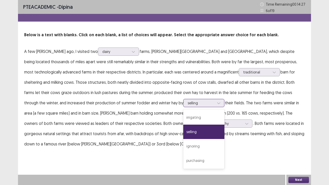
click at [187, 104] on div "selling" at bounding box center [201, 103] width 28 height 8
click at [183, 114] on div "irrigating" at bounding box center [203, 117] width 41 height 14
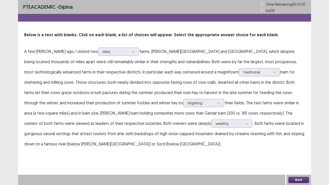
click at [299, 152] on button "Next" at bounding box center [298, 180] width 21 height 6
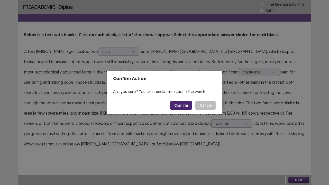
click at [180, 104] on button "Confirm" at bounding box center [181, 105] width 22 height 9
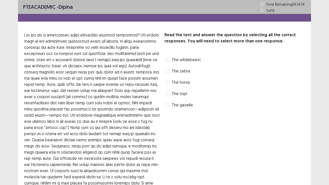
click at [169, 70] on label "The zebra" at bounding box center [177, 71] width 25 height 6
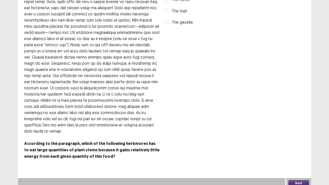
scroll to position [86, 0]
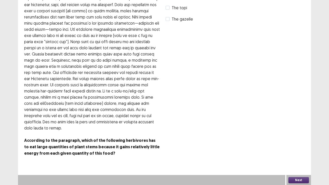
click at [299, 152] on button "Next" at bounding box center [298, 180] width 21 height 6
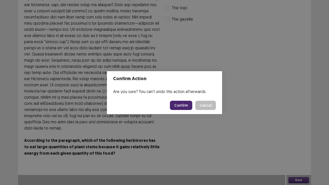
click at [179, 104] on button "Confirm" at bounding box center [181, 105] width 22 height 9
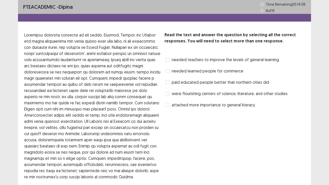
click at [167, 79] on div "paid educated people better than northern cities did" at bounding box center [216, 82] width 104 height 8
click at [170, 84] on label "paid educated people better than northern cities did" at bounding box center [216, 82] width 103 height 6
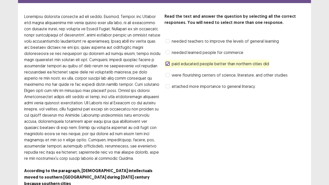
scroll to position [42, 0]
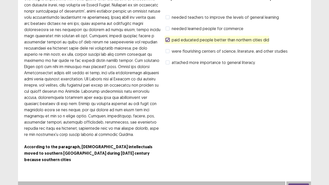
click at [293, 152] on button "Next" at bounding box center [298, 186] width 21 height 6
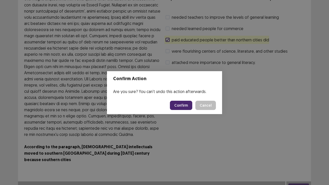
click at [184, 102] on button "Confirm" at bounding box center [181, 105] width 22 height 9
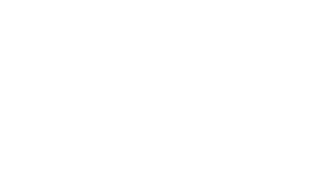
scroll to position [0, 0]
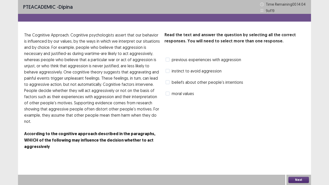
click at [167, 73] on span at bounding box center [167, 71] width 4 height 4
click at [295, 152] on button "Next" at bounding box center [298, 180] width 21 height 6
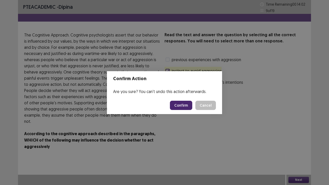
click at [180, 104] on button "Confirm" at bounding box center [181, 105] width 22 height 9
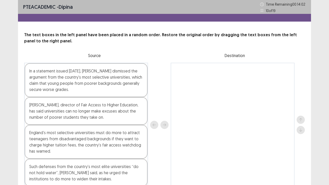
scroll to position [25, 0]
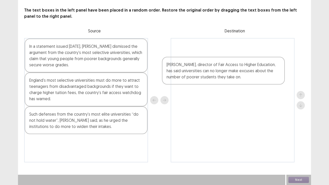
drag, startPoint x: 40, startPoint y: 87, endPoint x: 183, endPoint y: 57, distance: 146.7
click at [183, 58] on div "In a statement issued [DATE], [PERSON_NAME] dismissed the argument from the cou…" at bounding box center [164, 100] width 280 height 124
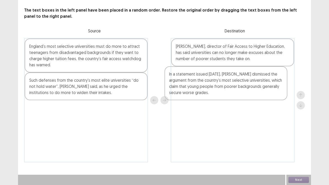
drag, startPoint x: 97, startPoint y: 58, endPoint x: 246, endPoint y: 89, distance: 152.0
click at [246, 89] on div "In a statement issued [DATE], [PERSON_NAME] dismissed the argument from the cou…" at bounding box center [164, 100] width 280 height 124
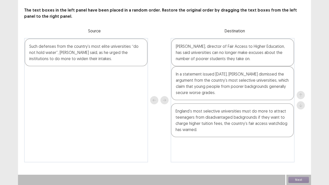
drag, startPoint x: 90, startPoint y: 56, endPoint x: 239, endPoint y: 124, distance: 164.3
click at [239, 125] on div "England’s most selective universities must do more to attract teenagers from di…" at bounding box center [164, 100] width 280 height 124
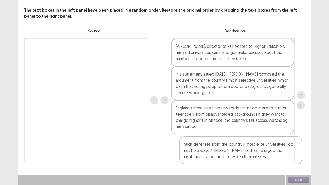
drag, startPoint x: 73, startPoint y: 57, endPoint x: 214, endPoint y: 154, distance: 171.4
click at [215, 152] on div "Such defenses from the country’s most elite universities “do not hold water”, […" at bounding box center [164, 100] width 280 height 124
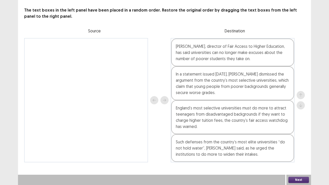
click at [298, 152] on button "Next" at bounding box center [298, 180] width 21 height 6
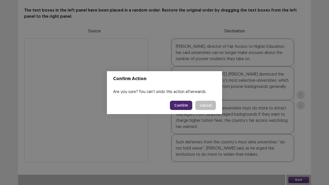
click at [186, 104] on button "Confirm" at bounding box center [181, 105] width 22 height 9
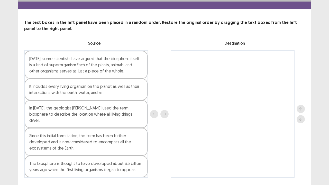
scroll to position [22, 0]
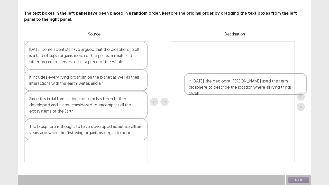
drag, startPoint x: 71, startPoint y: 103, endPoint x: 241, endPoint y: 73, distance: 173.0
click at [241, 74] on div "[DATE], some scientists have argued that the biosphere itself is a kind of supe…" at bounding box center [164, 101] width 280 height 121
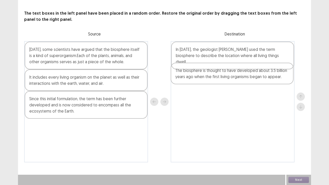
drag, startPoint x: 83, startPoint y: 133, endPoint x: 231, endPoint y: 75, distance: 158.8
click at [231, 75] on div "[DATE], some scientists have argued that the biosphere itself is a kind of supe…" at bounding box center [164, 101] width 280 height 121
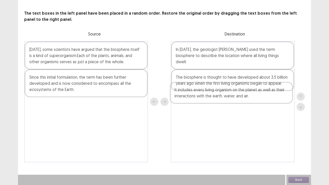
drag, startPoint x: 51, startPoint y: 83, endPoint x: 198, endPoint y: 96, distance: 146.9
click at [198, 96] on div "[DATE], some scientists have argued that the biosphere itself is a kind of supe…" at bounding box center [164, 101] width 280 height 121
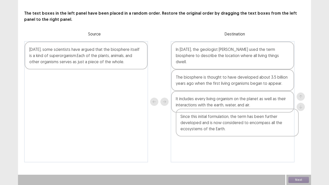
drag, startPoint x: 39, startPoint y: 84, endPoint x: 192, endPoint y: 124, distance: 158.8
click at [192, 126] on div "[DATE], some scientists have argued that the biosphere itself is a kind of supe…" at bounding box center [164, 101] width 280 height 121
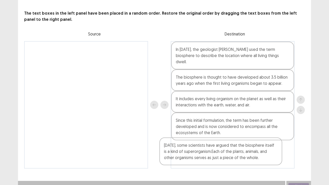
drag, startPoint x: 108, startPoint y: 61, endPoint x: 245, endPoint y: 154, distance: 165.5
click at [245, 152] on div "[DATE], some scientists have argued that the biosphere itself is a kind of supe…" at bounding box center [164, 104] width 280 height 127
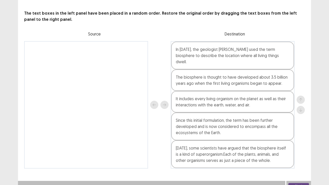
click at [299, 152] on div "Next" at bounding box center [298, 186] width 25 height 10
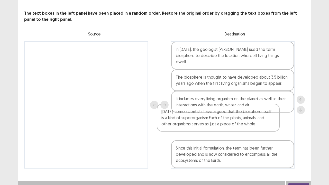
drag, startPoint x: 255, startPoint y: 150, endPoint x: 248, endPoint y: 120, distance: 31.6
click at [248, 120] on div "In [DATE], the geologist [PERSON_NAME] used the term biosphere to describe the …" at bounding box center [232, 104] width 124 height 127
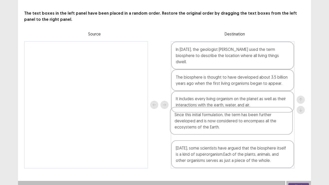
drag, startPoint x: 229, startPoint y: 155, endPoint x: 229, endPoint y: 127, distance: 27.7
click at [229, 127] on div "In [DATE], the geologist [PERSON_NAME] used the term biosphere to describe the …" at bounding box center [232, 104] width 124 height 127
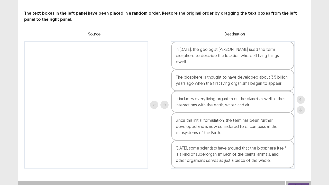
click at [300, 152] on button "Next" at bounding box center [298, 186] width 21 height 6
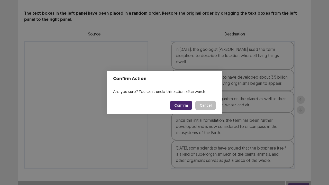
click at [181, 105] on button "Confirm" at bounding box center [181, 105] width 22 height 9
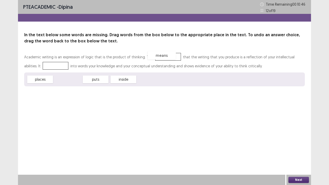
drag, startPoint x: 71, startPoint y: 81, endPoint x: 165, endPoint y: 57, distance: 96.9
drag, startPoint x: 72, startPoint y: 80, endPoint x: 42, endPoint y: 67, distance: 32.5
drag, startPoint x: 38, startPoint y: 64, endPoint x: 155, endPoint y: 56, distance: 116.8
drag, startPoint x: 163, startPoint y: 55, endPoint x: 92, endPoint y: 86, distance: 77.7
drag, startPoint x: 96, startPoint y: 78, endPoint x: 162, endPoint y: 53, distance: 70.2
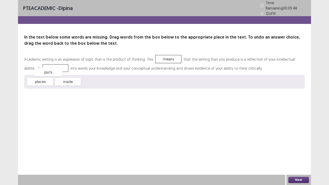
drag, startPoint x: 94, startPoint y: 81, endPoint x: 43, endPoint y: 69, distance: 52.5
drag, startPoint x: 299, startPoint y: 181, endPoint x: 296, endPoint y: 180, distance: 3.2
click at [296, 152] on button "Next" at bounding box center [298, 180] width 21 height 6
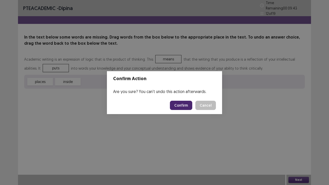
click at [179, 105] on button "Confirm" at bounding box center [181, 105] width 22 height 9
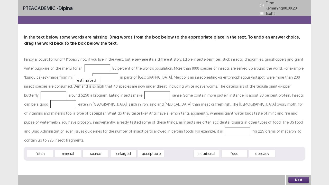
drag, startPoint x: 179, startPoint y: 141, endPoint x: 87, endPoint y: 66, distance: 119.2
drag, startPoint x: 239, startPoint y: 142, endPoint x: 94, endPoint y: 74, distance: 160.4
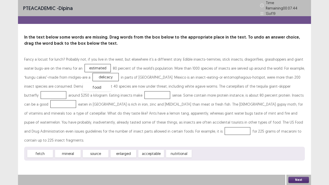
drag, startPoint x: 211, startPoint y: 143, endPoint x: 100, endPoint y: 75, distance: 129.7
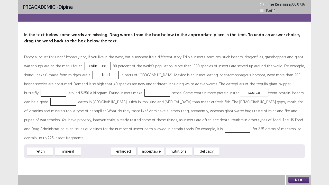
drag, startPoint x: 97, startPoint y: 144, endPoint x: 255, endPoint y: 85, distance: 168.8
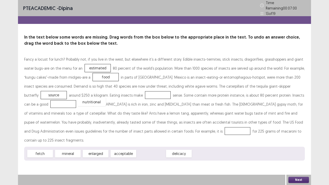
drag, startPoint x: 151, startPoint y: 142, endPoint x: 91, endPoint y: 91, distance: 78.8
drag, startPoint x: 66, startPoint y: 143, endPoint x: 265, endPoint y: 92, distance: 205.6
drag, startPoint x: 42, startPoint y: 144, endPoint x: 64, endPoint y: 128, distance: 27.2
click at [64, 128] on div "Fancy a locust for lunch? Probably not, if you live in the west, but elsewhere …" at bounding box center [164, 108] width 280 height 106
drag, startPoint x: 41, startPoint y: 143, endPoint x: 64, endPoint y: 126, distance: 28.6
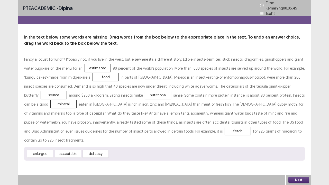
click at [301, 152] on button "Next" at bounding box center [298, 180] width 21 height 6
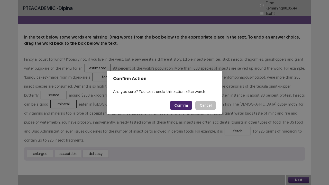
click at [181, 105] on button "Confirm" at bounding box center [181, 105] width 22 height 9
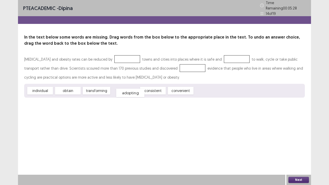
drag, startPoint x: 121, startPoint y: 88, endPoint x: 126, endPoint y: 90, distance: 5.6
click at [126, 90] on div "adopting" at bounding box center [130, 93] width 28 height 8
drag, startPoint x: 101, startPoint y: 88, endPoint x: 113, endPoint y: 54, distance: 35.5
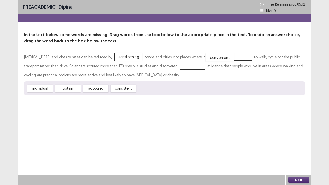
drag, startPoint x: 148, startPoint y: 88, endPoint x: 218, endPoint y: 54, distance: 77.0
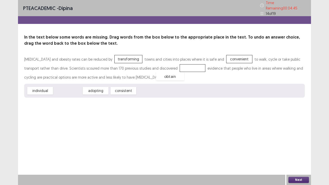
drag, startPoint x: 69, startPoint y: 89, endPoint x: 167, endPoint y: 69, distance: 100.0
click at [299, 152] on button "Next" at bounding box center [298, 180] width 21 height 6
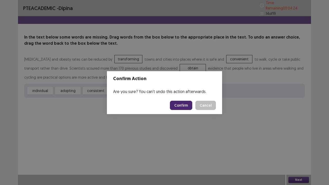
click at [183, 105] on button "Confirm" at bounding box center [181, 105] width 22 height 9
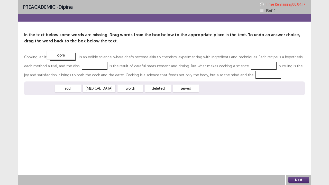
drag, startPoint x: 43, startPoint y: 88, endPoint x: 63, endPoint y: 56, distance: 38.4
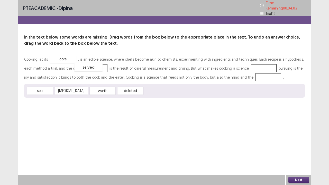
drag, startPoint x: 153, startPoint y: 89, endPoint x: 83, endPoint y: 65, distance: 73.5
drag, startPoint x: 40, startPoint y: 89, endPoint x: 191, endPoint y: 84, distance: 150.8
click at [192, 84] on div "soul [MEDICAL_DATA] worth deleted" at bounding box center [164, 91] width 280 height 14
drag, startPoint x: 37, startPoint y: 88, endPoint x: 244, endPoint y: 65, distance: 208.4
drag, startPoint x: 245, startPoint y: 64, endPoint x: 239, endPoint y: 76, distance: 14.0
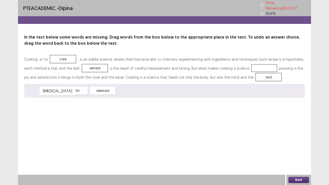
drag, startPoint x: 37, startPoint y: 88, endPoint x: 50, endPoint y: 89, distance: 13.4
click at [51, 89] on div "[MEDICAL_DATA]" at bounding box center [58, 91] width 36 height 8
drag, startPoint x: 66, startPoint y: 89, endPoint x: 81, endPoint y: 64, distance: 28.4
drag, startPoint x: 95, startPoint y: 89, endPoint x: 245, endPoint y: 66, distance: 151.1
click at [296, 152] on button "Next" at bounding box center [298, 180] width 21 height 6
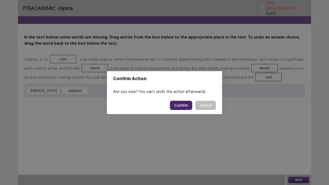
click at [185, 104] on button "Confirm" at bounding box center [181, 105] width 22 height 9
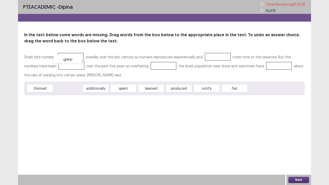
drag, startPoint x: 69, startPoint y: 90, endPoint x: 69, endPoint y: 61, distance: 29.3
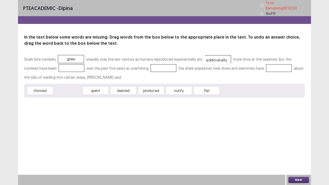
drag, startPoint x: 64, startPoint y: 90, endPoint x: 212, endPoint y: 59, distance: 151.3
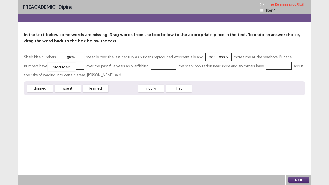
drag, startPoint x: 128, startPoint y: 89, endPoint x: 66, endPoint y: 68, distance: 65.4
drag, startPoint x: 124, startPoint y: 90, endPoint x: 146, endPoint y: 66, distance: 31.8
click at [91, 88] on div "learned" at bounding box center [95, 88] width 28 height 8
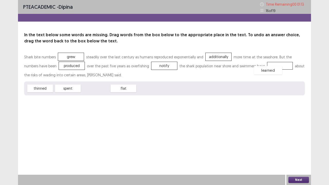
drag, startPoint x: 93, startPoint y: 88, endPoint x: 265, endPoint y: 68, distance: 172.5
click at [302, 152] on button "Next" at bounding box center [298, 180] width 21 height 6
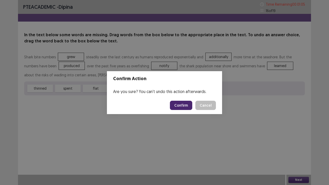
click at [182, 104] on button "Confirm" at bounding box center [181, 105] width 22 height 9
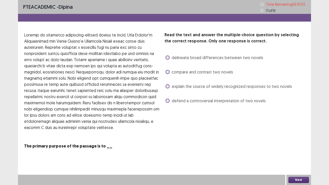
click at [168, 86] on span at bounding box center [167, 86] width 4 height 4
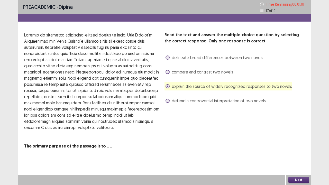
click at [297, 152] on button "Next" at bounding box center [298, 180] width 21 height 6
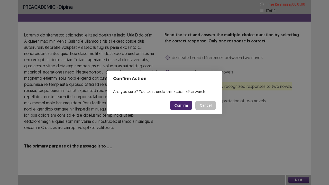
click at [186, 105] on button "Confirm" at bounding box center [181, 105] width 22 height 9
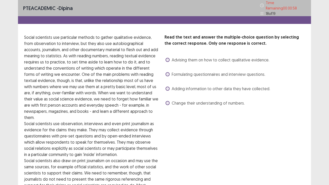
click at [186, 86] on span "Adding information to other data they have collected." at bounding box center [220, 88] width 98 height 6
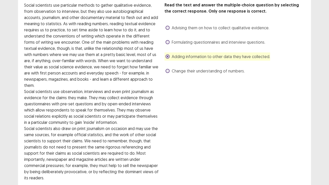
scroll to position [67, 0]
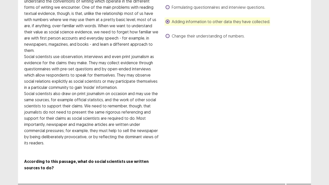
click at [298, 152] on button "Next" at bounding box center [298, 188] width 21 height 6
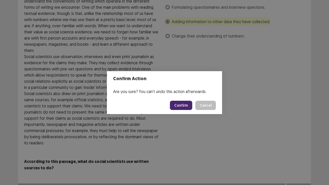
click at [184, 104] on button "Confirm" at bounding box center [181, 105] width 22 height 9
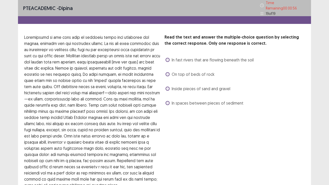
click at [178, 85] on span "Inside pieces of sand and gravel" at bounding box center [200, 88] width 59 height 6
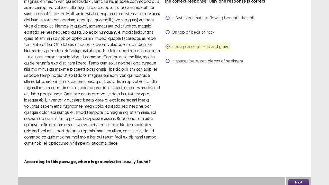
drag, startPoint x: 301, startPoint y: 179, endPoint x: 297, endPoint y: 180, distance: 3.6
click at [297, 152] on button "Next" at bounding box center [298, 182] width 21 height 6
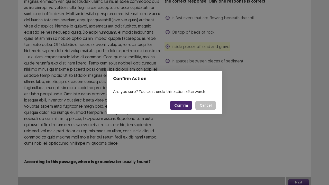
click at [177, 104] on button "Confirm" at bounding box center [181, 105] width 22 height 9
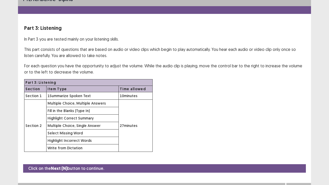
scroll to position [15, 0]
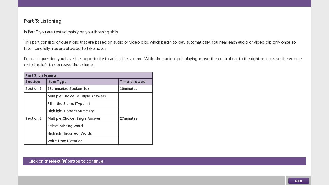
click at [299, 152] on button "Next" at bounding box center [298, 181] width 21 height 6
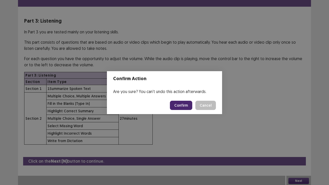
click at [181, 104] on button "Confirm" at bounding box center [181, 105] width 22 height 9
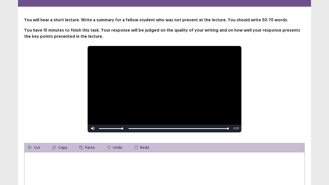
click at [72, 152] on textarea at bounding box center [164, 180] width 280 height 56
click at [74, 152] on textarea at bounding box center [164, 180] width 280 height 56
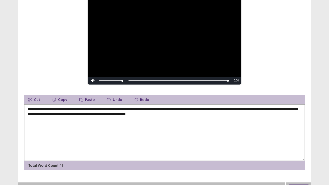
scroll to position [70, 0]
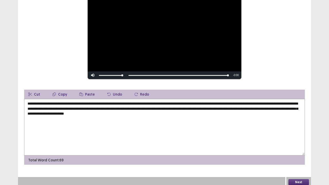
type textarea "**********"
click at [293, 152] on button "Next" at bounding box center [298, 182] width 21 height 6
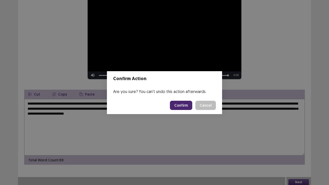
click at [179, 105] on button "Confirm" at bounding box center [181, 105] width 22 height 9
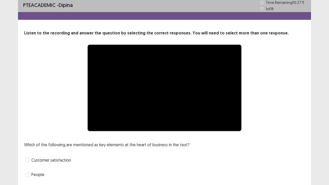
scroll to position [47, 0]
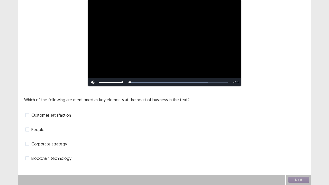
click at [46, 152] on span "Blockchain technology" at bounding box center [51, 158] width 40 height 6
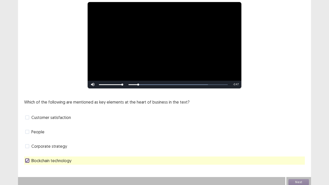
click at [113, 134] on div "Which of the following are mentioned as key elements at the heart of business i…" at bounding box center [164, 132] width 280 height 66
click at [66, 142] on div "Corporate strategy" at bounding box center [164, 146] width 280 height 8
click at [62, 144] on span "Corporate strategy" at bounding box center [49, 146] width 36 height 6
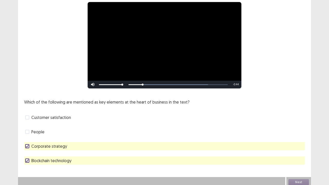
click at [37, 131] on span "People" at bounding box center [37, 132] width 13 height 6
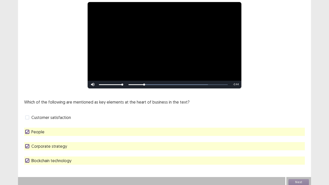
click at [40, 152] on span "Blockchain technology" at bounding box center [51, 160] width 40 height 6
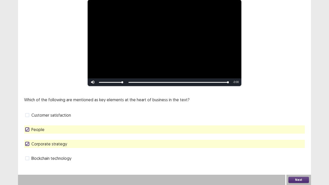
drag, startPoint x: 301, startPoint y: 181, endPoint x: 298, endPoint y: 179, distance: 4.0
click at [298, 152] on button "Next" at bounding box center [298, 180] width 21 height 6
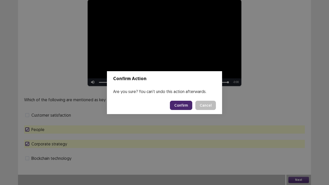
click at [179, 105] on button "Confirm" at bounding box center [181, 105] width 22 height 9
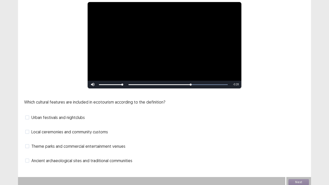
click at [93, 130] on span "Local ceremonies and community customs" at bounding box center [69, 132] width 76 height 6
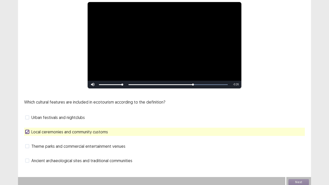
click at [113, 152] on span "Ancient archaeological sites and traditional communities" at bounding box center [81, 160] width 101 height 6
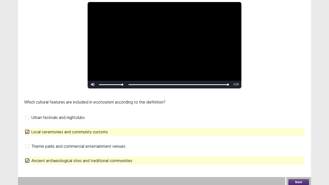
click at [294, 152] on button "Next" at bounding box center [298, 182] width 21 height 6
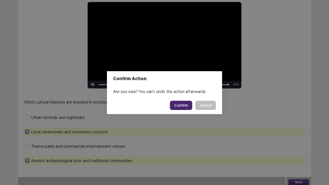
click at [181, 105] on button "Confirm" at bounding box center [181, 105] width 22 height 9
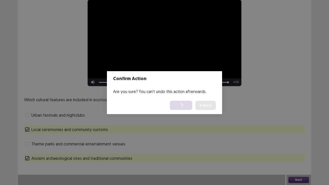
scroll to position [0, 0]
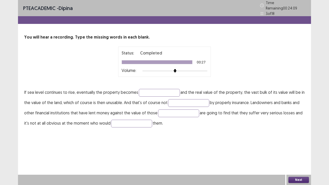
click at [135, 98] on p "If sea level continues to rise, eventually the property becomes and the real va…" at bounding box center [164, 107] width 280 height 41
click at [140, 89] on input "text" at bounding box center [159, 93] width 41 height 8
type input "******"
click at [174, 99] on input "text" at bounding box center [188, 103] width 41 height 8
type input "*******"
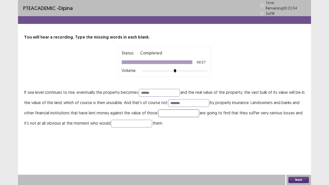
click at [164, 111] on input "text" at bounding box center [178, 113] width 41 height 8
type input "**********"
click at [129, 122] on input "text" at bounding box center [131, 124] width 41 height 8
type input "**********"
click at [294, 152] on button "Next" at bounding box center [298, 180] width 21 height 6
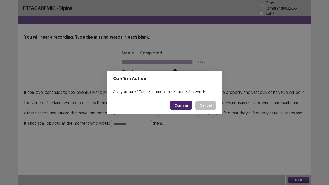
click at [178, 104] on button "Confirm" at bounding box center [181, 105] width 22 height 9
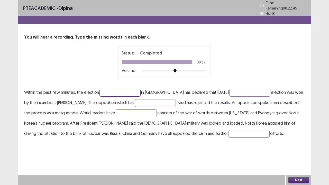
click at [106, 92] on input "text" at bounding box center [119, 93] width 41 height 8
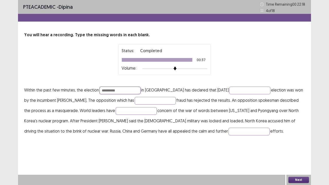
click at [113, 90] on input "**********" at bounding box center [119, 91] width 41 height 8
type input "*********"
click at [229, 89] on input "text" at bounding box center [249, 91] width 41 height 8
type input "**********"
click at [142, 100] on input "text" at bounding box center [155, 101] width 41 height 8
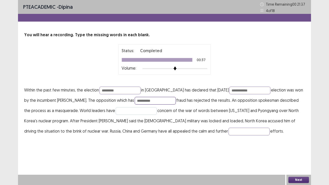
type input "**********"
click at [116, 113] on input "text" at bounding box center [136, 111] width 41 height 8
type input "*********"
click at [228, 131] on input "text" at bounding box center [248, 132] width 41 height 8
type input "**********"
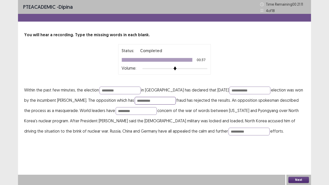
click at [136, 100] on input "**********" at bounding box center [155, 101] width 41 height 8
type input "**********"
click at [247, 136] on div "**********" at bounding box center [164, 73] width 293 height 146
click at [302, 152] on button "Next" at bounding box center [298, 180] width 21 height 6
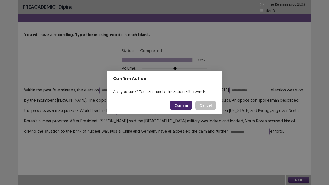
click at [182, 106] on button "Confirm" at bounding box center [181, 105] width 22 height 9
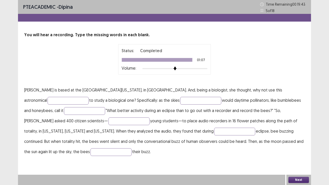
click at [260, 145] on p "[PERSON_NAME] is based at the [GEOGRAPHIC_DATA][US_STATE], in [GEOGRAPHIC_DATA]…" at bounding box center [164, 121] width 280 height 72
click at [89, 97] on input "text" at bounding box center [67, 101] width 41 height 8
type input "**********"
click at [180, 102] on input "text" at bounding box center [200, 101] width 41 height 8
type input "******"
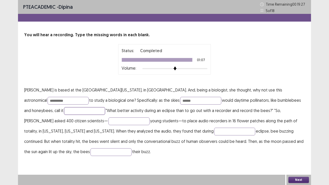
click at [64, 109] on input "text" at bounding box center [84, 111] width 41 height 8
type input "*****"
click at [108, 120] on input "text" at bounding box center [128, 121] width 41 height 8
type input "*********"
click at [214, 135] on input "text" at bounding box center [234, 132] width 41 height 8
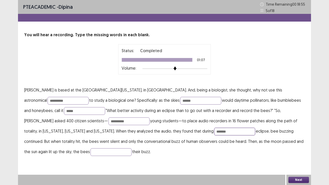
type input "*******"
click at [131, 148] on input "text" at bounding box center [110, 152] width 41 height 8
type input "******"
click at [298, 152] on button "Next" at bounding box center [298, 180] width 21 height 6
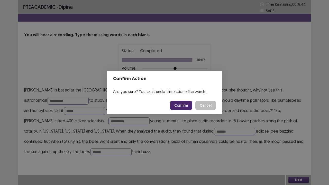
click at [186, 106] on button "Confirm" at bounding box center [181, 105] width 22 height 9
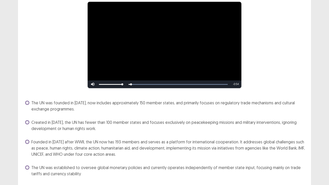
scroll to position [60, 0]
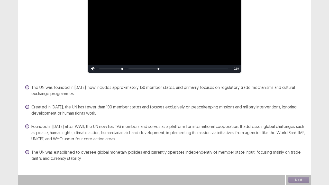
click at [143, 136] on span "Founded in [DATE] after WWII, the UN now has 193 members and serves as a platfo…" at bounding box center [167, 132] width 273 height 18
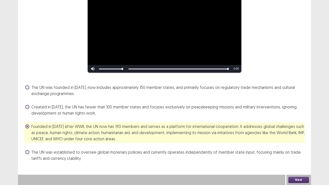
click at [294, 152] on button "Next" at bounding box center [298, 180] width 21 height 6
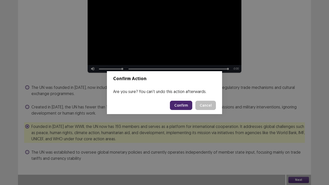
click at [181, 104] on button "Confirm" at bounding box center [181, 105] width 22 height 9
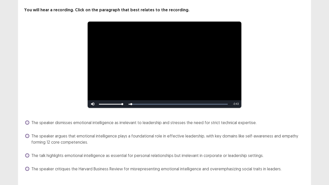
scroll to position [35, 0]
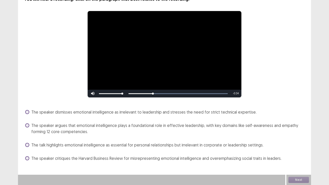
click at [159, 128] on span "The speaker argues that emotional intelligence plays a foundational role in eff…" at bounding box center [167, 128] width 273 height 12
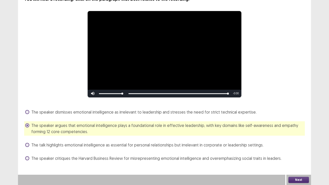
click at [297, 152] on button "Next" at bounding box center [298, 180] width 21 height 6
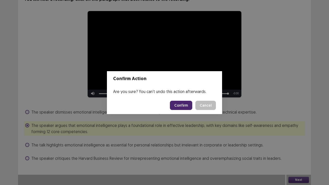
click at [178, 103] on button "Confirm" at bounding box center [181, 105] width 22 height 9
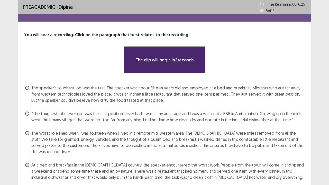
scroll to position [13, 0]
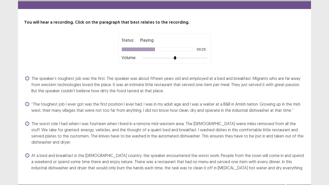
drag, startPoint x: 175, startPoint y: 73, endPoint x: 176, endPoint y: 75, distance: 2.8
click at [175, 73] on div "You will hear a recording. Click on the paragraph that best relates to the reco…" at bounding box center [164, 95] width 293 height 152
click at [187, 85] on span "The speaker’s toughest job was the first. The speaker was about fifteen years o…" at bounding box center [167, 84] width 273 height 18
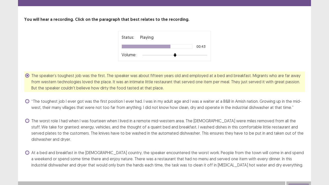
scroll to position [16, 0]
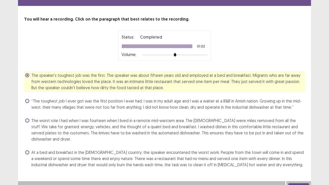
click at [303, 152] on button "Next" at bounding box center [298, 186] width 21 height 6
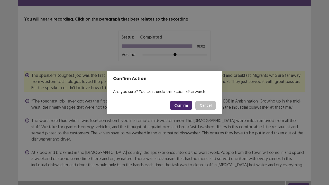
click at [181, 104] on button "Confirm" at bounding box center [181, 105] width 22 height 9
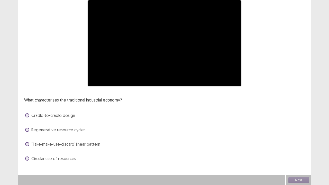
scroll to position [47, 0]
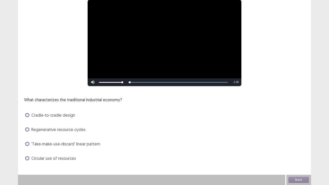
click at [61, 144] on span "'Take‑make‑use‑discard' linear pattern" at bounding box center [65, 144] width 69 height 6
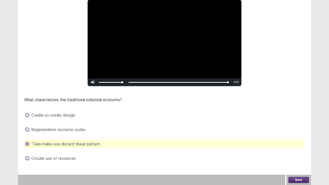
click at [299, 152] on button "Next" at bounding box center [298, 180] width 21 height 6
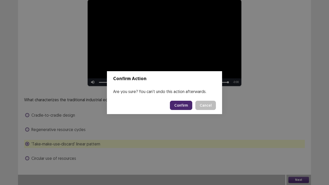
click at [181, 104] on button "Confirm" at bounding box center [181, 105] width 22 height 9
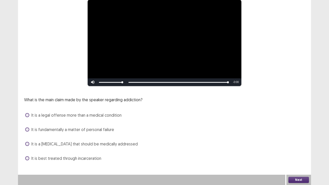
click at [70, 152] on span "It is best treated through incarceration" at bounding box center [66, 158] width 70 height 6
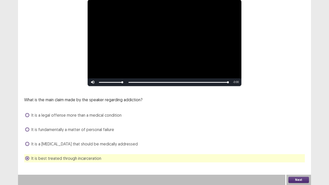
click at [296, 152] on button "Next" at bounding box center [298, 180] width 21 height 6
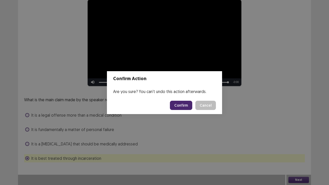
click at [180, 105] on button "Confirm" at bounding box center [181, 105] width 22 height 9
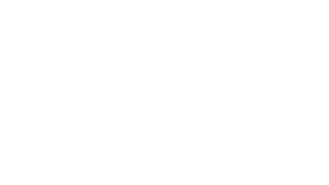
scroll to position [0, 0]
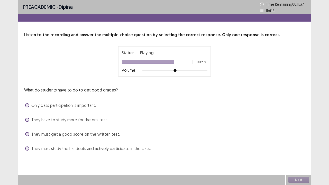
click at [76, 152] on div "PTE academic - dipina Time Remaining 00 : 11 : 37 11 of 18 Listen to the record…" at bounding box center [164, 81] width 293 height 163
click at [76, 151] on div "They must study the handouts and actively participate in the class." at bounding box center [164, 148] width 280 height 8
click at [91, 148] on span "They must study the handouts and actively participate in the class." at bounding box center [90, 148] width 119 height 6
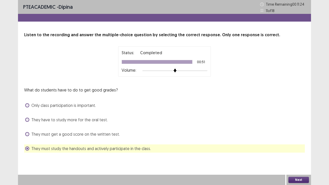
click at [298, 152] on button "Next" at bounding box center [298, 180] width 21 height 6
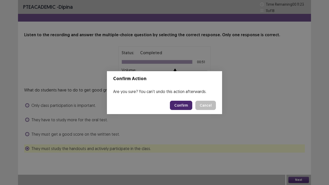
click at [185, 102] on button "Confirm" at bounding box center [181, 105] width 22 height 9
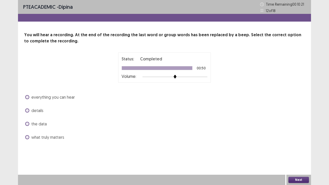
click at [32, 99] on span "everything you can hear" at bounding box center [52, 97] width 43 height 6
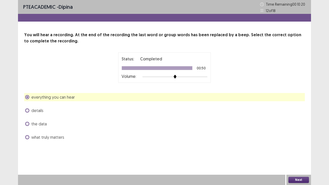
click at [299, 152] on button "Next" at bounding box center [298, 180] width 21 height 6
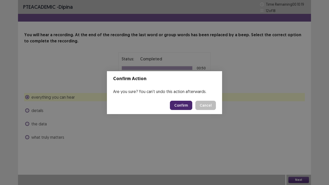
click at [182, 103] on button "Confirm" at bounding box center [181, 105] width 22 height 9
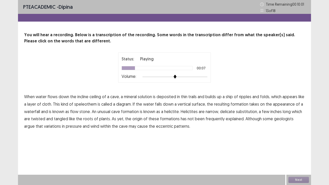
drag, startPoint x: 228, startPoint y: 95, endPoint x: 242, endPoint y: 96, distance: 13.9
click at [228, 95] on span "ship" at bounding box center [228, 96] width 7 height 6
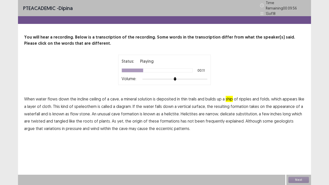
click at [125, 104] on span "diagram." at bounding box center [123, 106] width 15 height 6
click at [249, 111] on span "substitution," at bounding box center [247, 114] width 22 height 6
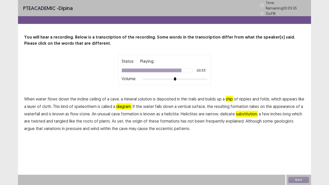
click at [207, 119] on span "frequently" at bounding box center [214, 121] width 19 height 6
click at [299, 152] on button "Next" at bounding box center [298, 180] width 21 height 6
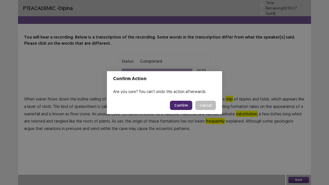
click at [184, 107] on button "Confirm" at bounding box center [181, 105] width 22 height 9
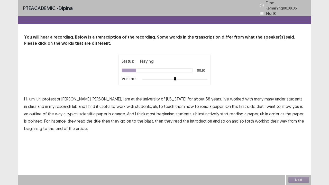
click at [275, 98] on span "under" at bounding box center [280, 99] width 11 height 6
click at [112, 111] on span "orange." at bounding box center [119, 114] width 14 height 6
click at [43, 118] on span "pointed." at bounding box center [35, 121] width 15 height 6
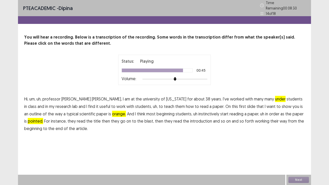
click at [144, 120] on span "blast," at bounding box center [148, 121] width 9 height 6
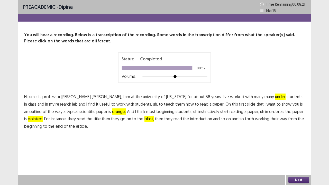
click at [303, 152] on button "Next" at bounding box center [298, 180] width 21 height 6
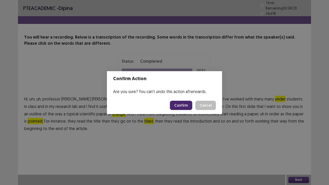
click at [182, 105] on button "Confirm" at bounding box center [181, 105] width 22 height 9
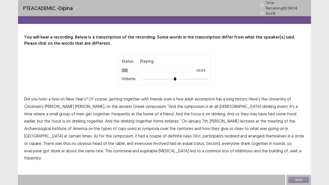
click at [205, 98] on span "assumption" at bounding box center [204, 99] width 21 height 6
click at [111, 111] on span "frequently" at bounding box center [120, 114] width 19 height 6
click at [165, 119] on span "initiates."" at bounding box center [173, 121] width 16 height 6
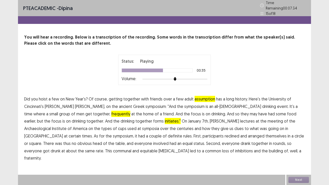
drag, startPoint x: 215, startPoint y: 127, endPoint x: 226, endPoint y: 127, distance: 11.3
click at [81, 133] on span "certain" at bounding box center [75, 136] width 12 height 6
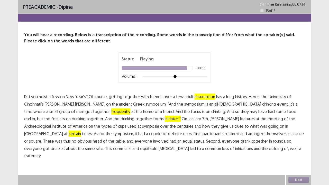
click at [158, 149] on span "[MEDICAL_DATA]" at bounding box center [173, 148] width 30 height 6
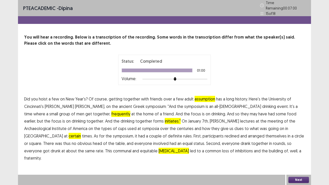
click at [297, 152] on button "Next" at bounding box center [298, 180] width 21 height 6
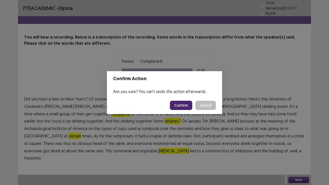
click at [183, 102] on button "Confirm" at bounding box center [181, 105] width 22 height 9
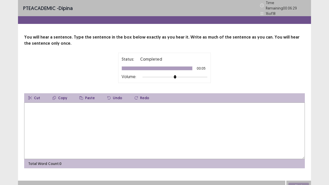
click at [56, 112] on textarea at bounding box center [164, 130] width 280 height 56
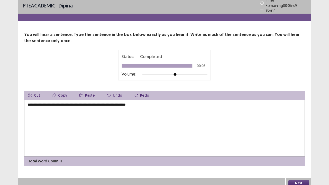
scroll to position [3, 0]
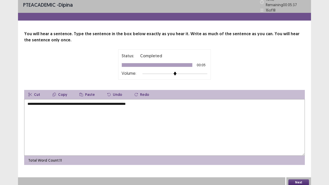
type textarea "**********"
click at [293, 152] on button "Next" at bounding box center [298, 182] width 21 height 6
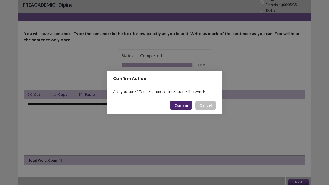
click at [181, 104] on button "Confirm" at bounding box center [181, 105] width 22 height 9
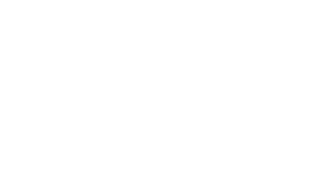
scroll to position [0, 0]
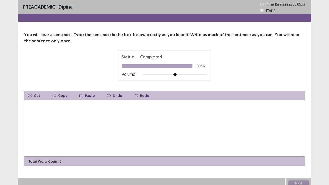
click at [48, 110] on textarea at bounding box center [164, 128] width 280 height 56
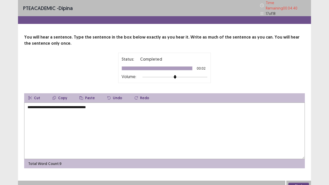
click at [63, 104] on textarea "**********" at bounding box center [164, 130] width 280 height 56
type textarea "**********"
drag, startPoint x: 301, startPoint y: 180, endPoint x: 292, endPoint y: 182, distance: 8.8
click at [292, 152] on button "Next" at bounding box center [298, 186] width 21 height 6
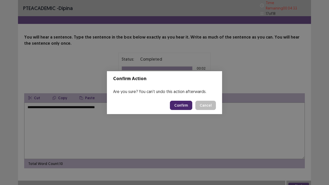
click at [176, 103] on button "Confirm" at bounding box center [181, 105] width 22 height 9
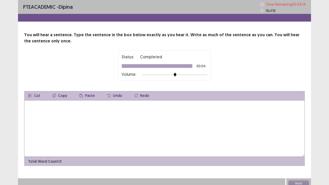
click at [37, 106] on textarea at bounding box center [164, 128] width 280 height 56
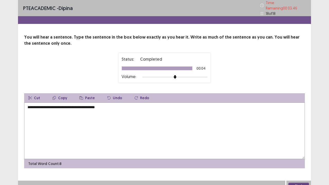
type textarea "**********"
click at [295, 152] on button "Next" at bounding box center [298, 186] width 21 height 6
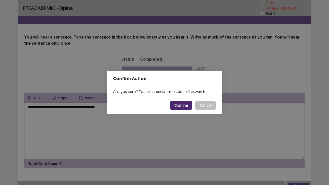
click at [180, 104] on button "Confirm" at bounding box center [181, 105] width 22 height 9
